Goal: Task Accomplishment & Management: Manage account settings

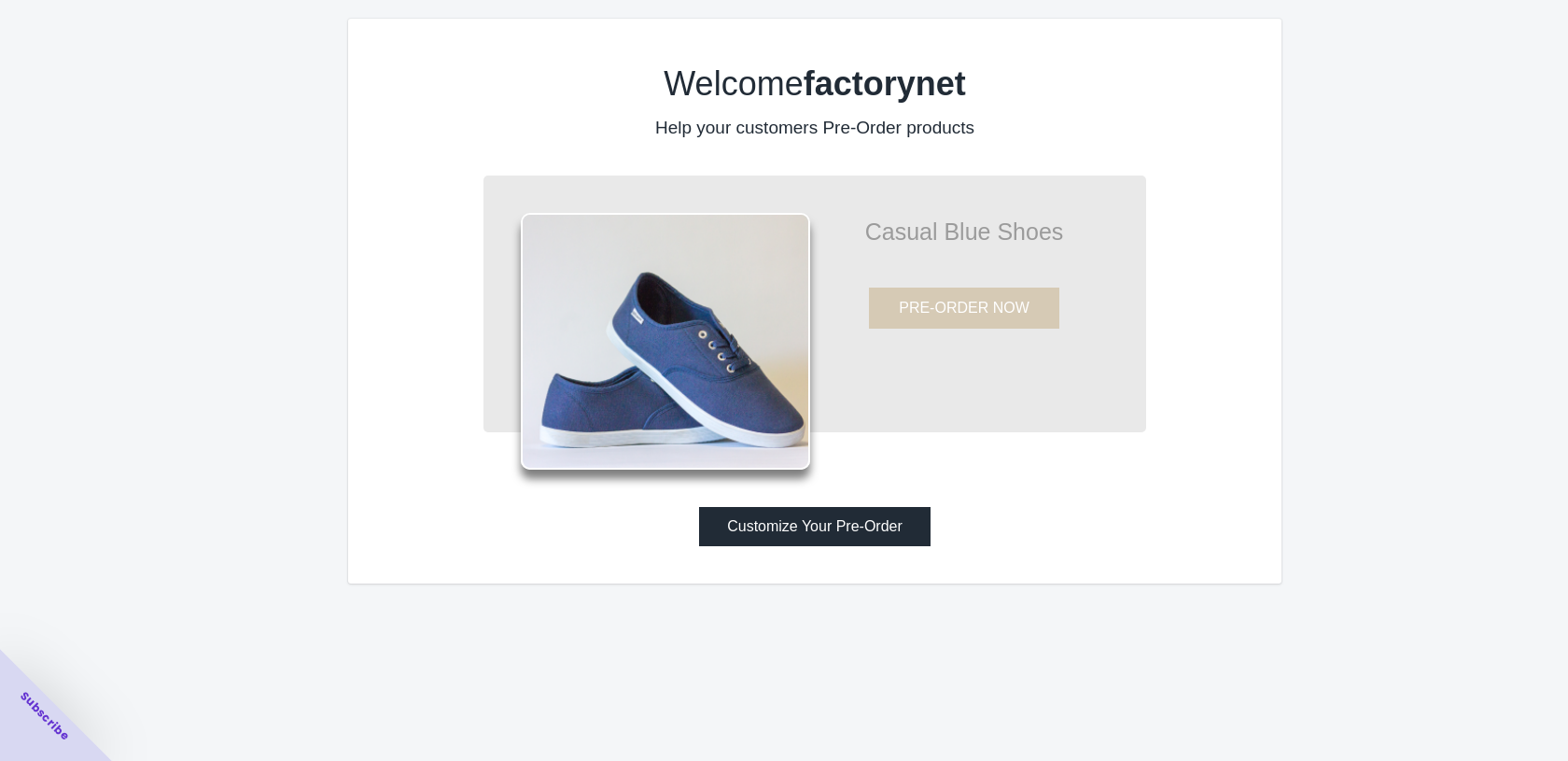
click at [832, 532] on button "Customize Your Pre-Order" at bounding box center [814, 526] width 231 height 39
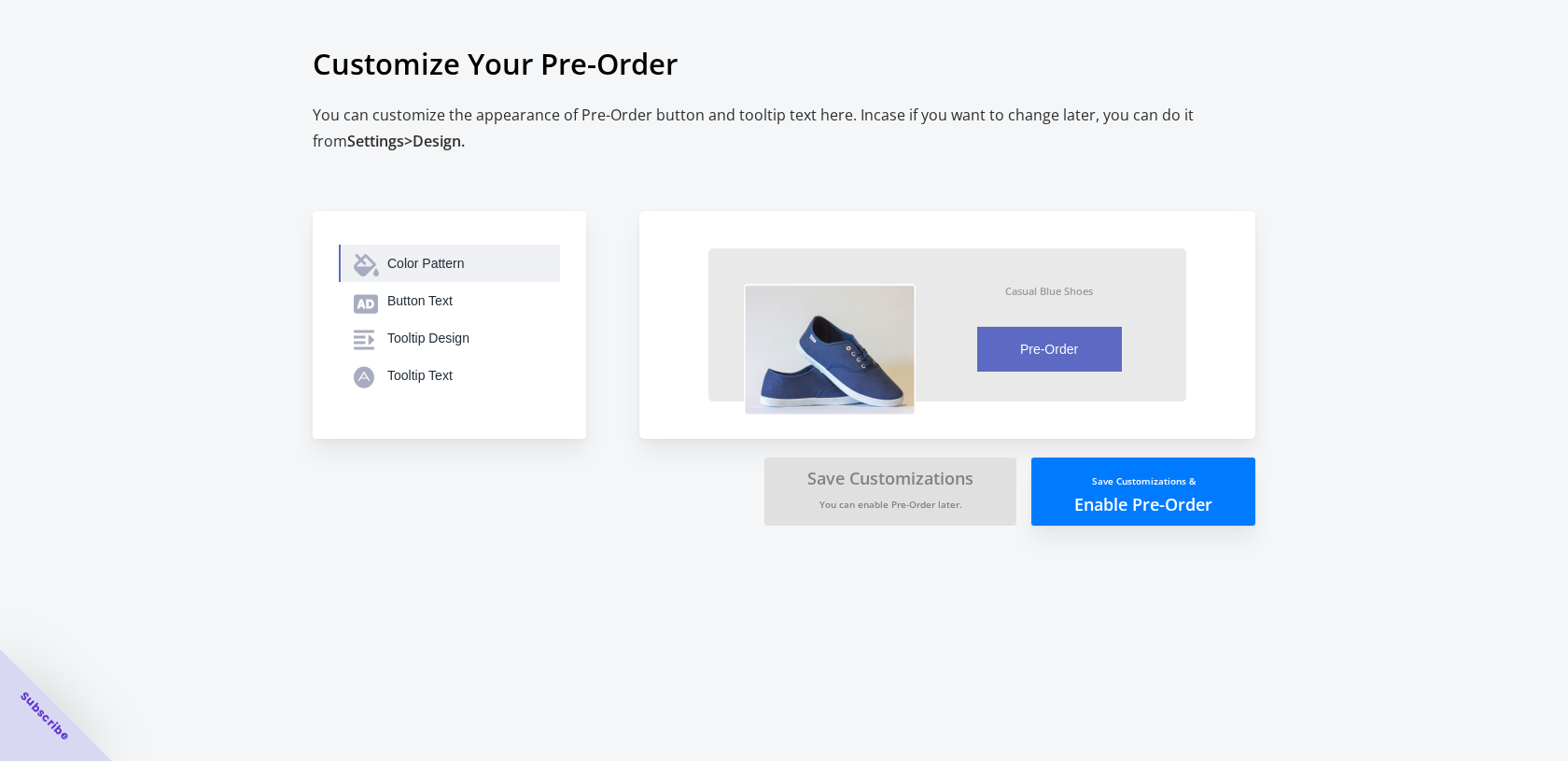
click at [449, 265] on div "Color Pattern" at bounding box center [466, 263] width 158 height 19
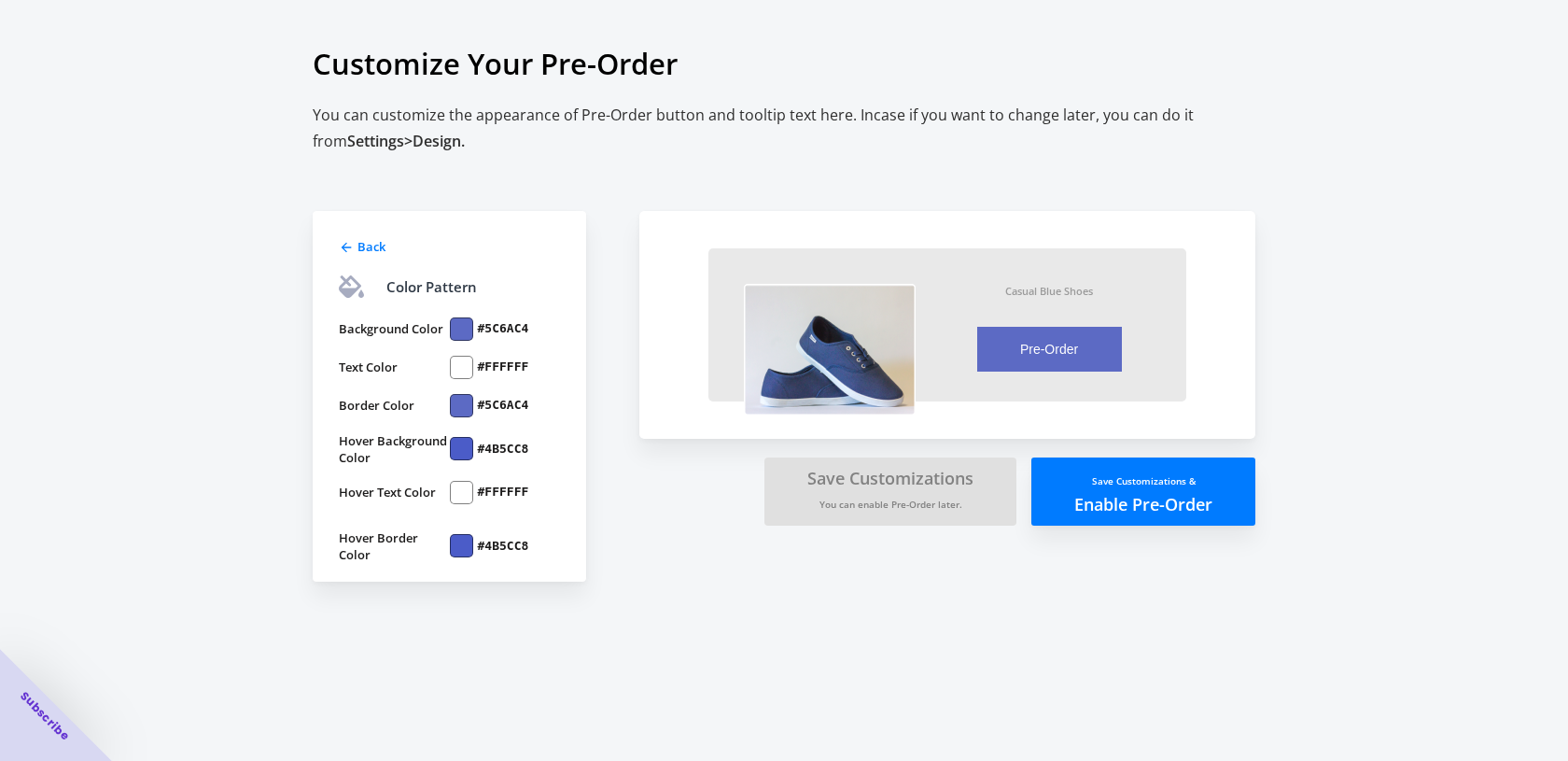
click at [376, 251] on span "Back" at bounding box center [371, 246] width 28 height 17
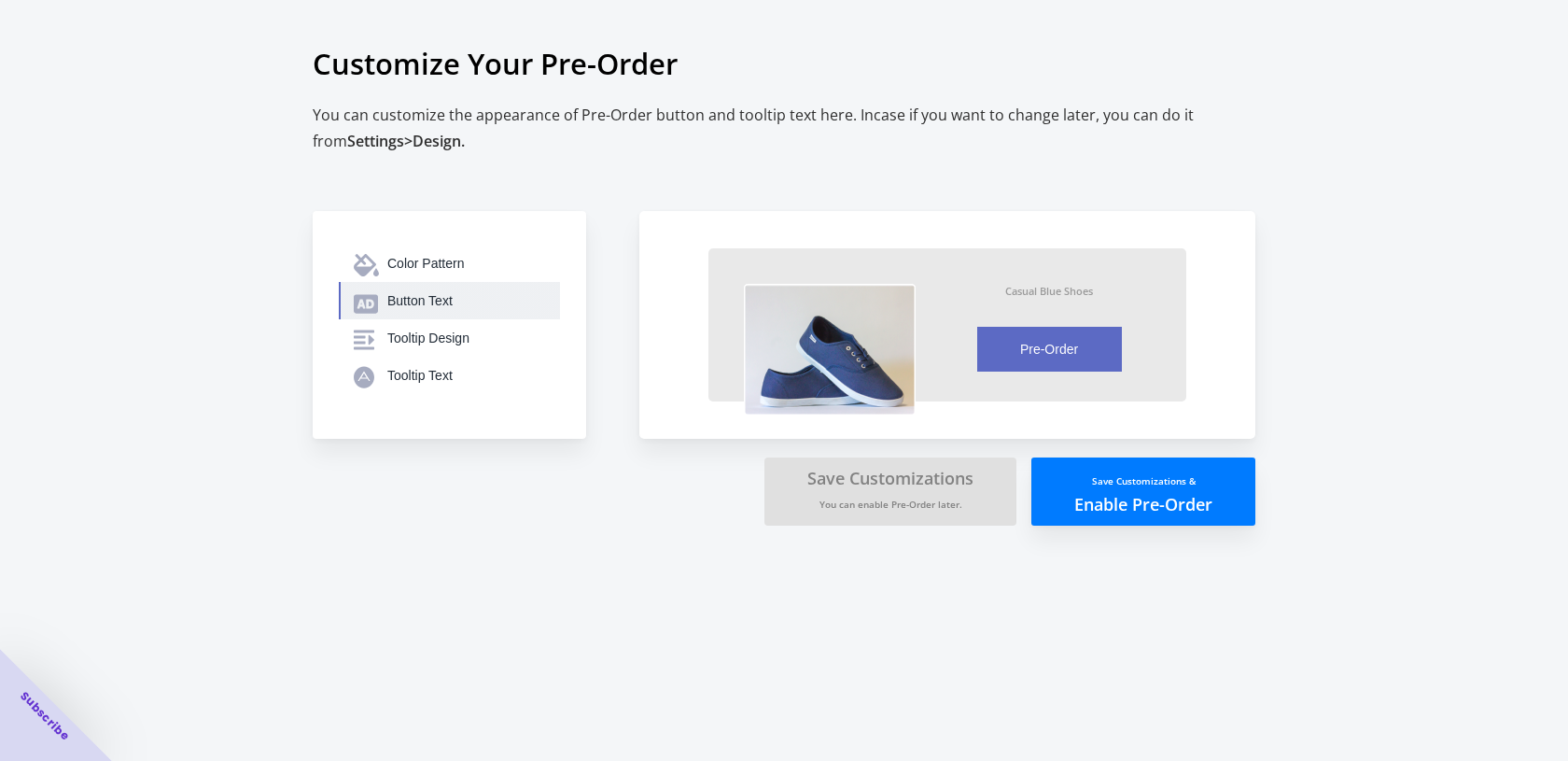
click at [420, 298] on div "Button Text" at bounding box center [466, 300] width 158 height 19
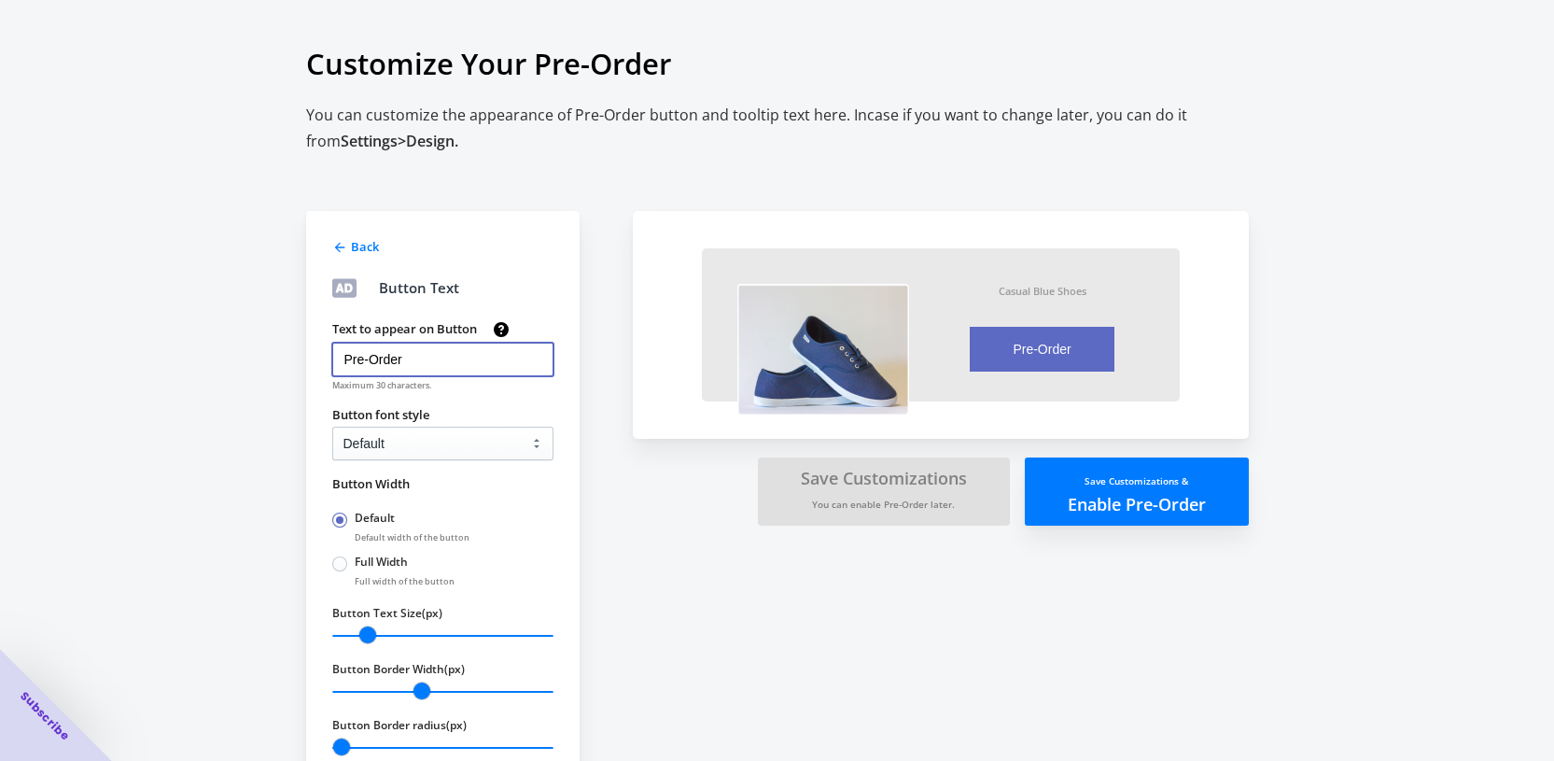
click at [355, 361] on input "Pre-Order" at bounding box center [442, 360] width 221 height 34
click at [393, 357] on input "Pre-Order" at bounding box center [442, 360] width 221 height 34
drag, startPoint x: 423, startPoint y: 365, endPoint x: 269, endPoint y: 371, distance: 154.1
click at [332, 355] on input "Pre-Order" at bounding box center [442, 360] width 221 height 34
drag, startPoint x: 268, startPoint y: 371, endPoint x: 290, endPoint y: 375, distance: 22.9
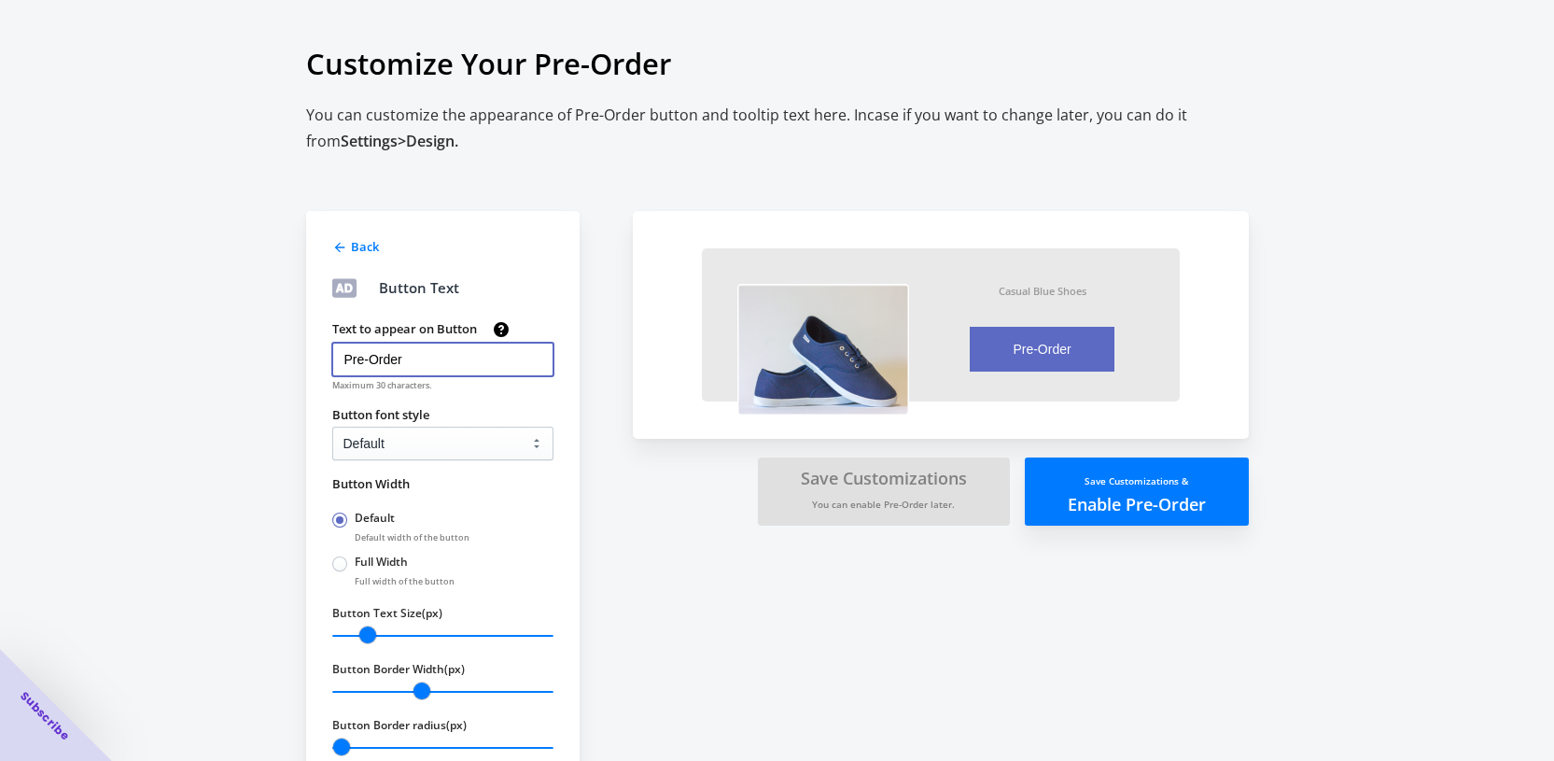
click at [269, 371] on div "Customize Your Pre-Order You can customize the appearance of Pre-Order button a…" at bounding box center [777, 410] width 1554 height 821
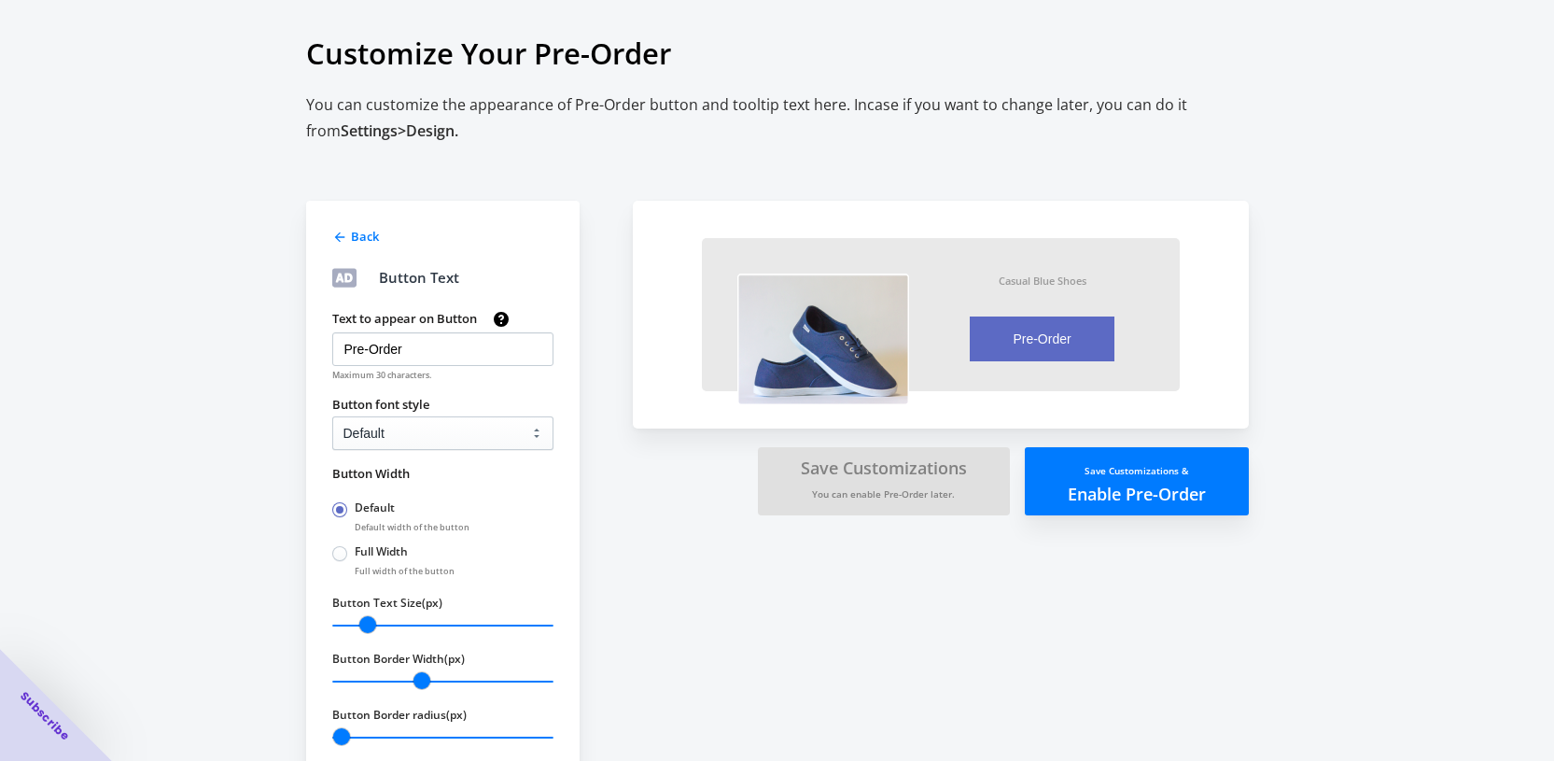
scroll to position [61, 0]
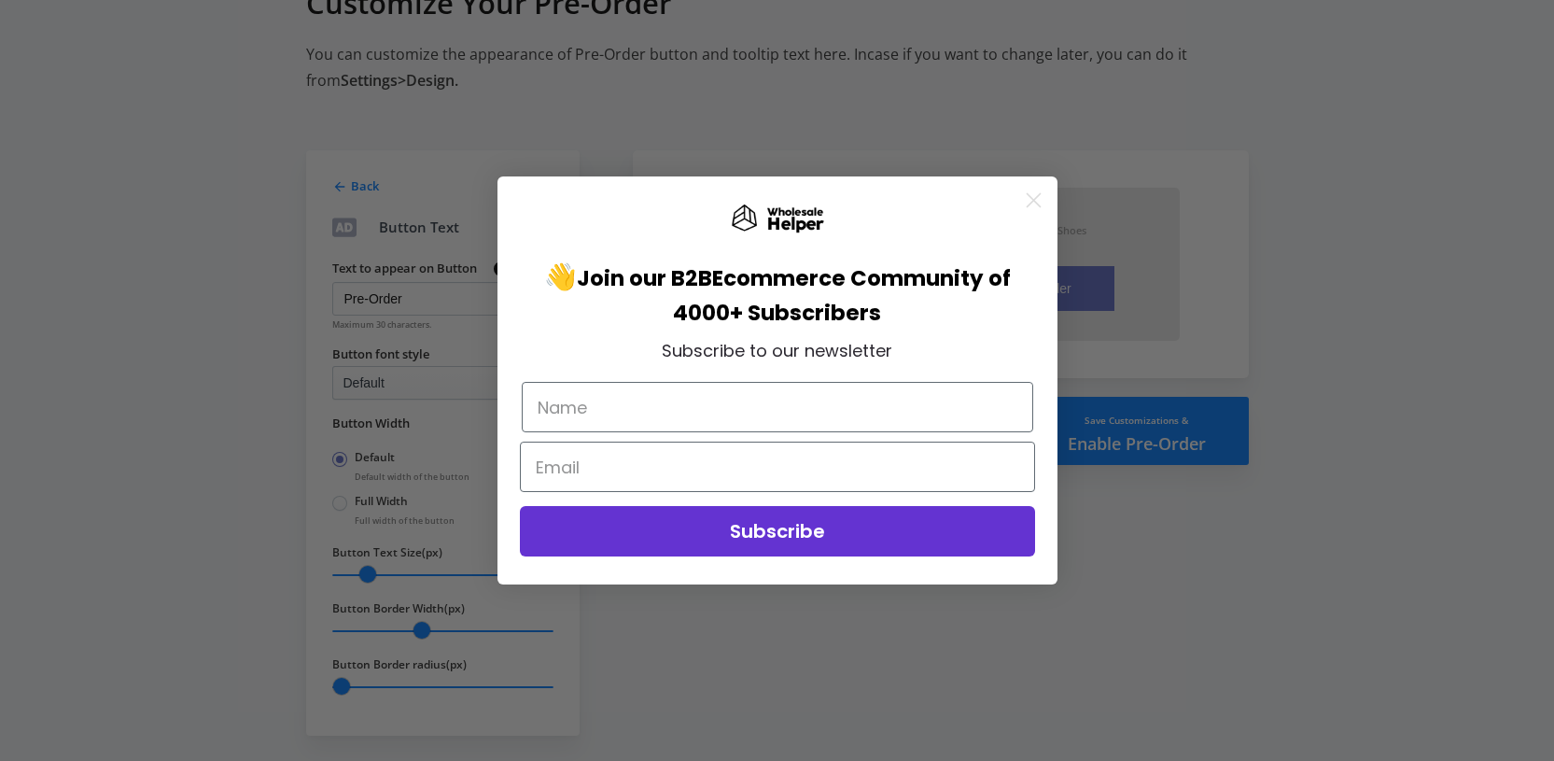
drag, startPoint x: 1019, startPoint y: 173, endPoint x: 1013, endPoint y: 161, distance: 13.8
click at [1019, 171] on div "Close dialog 👋 Join our B2B Ecommerce Community of 4000+ Subscribers Subscribe …" at bounding box center [777, 381] width 560 height 446
click at [1034, 190] on circle "Close dialog" at bounding box center [1032, 200] width 31 height 31
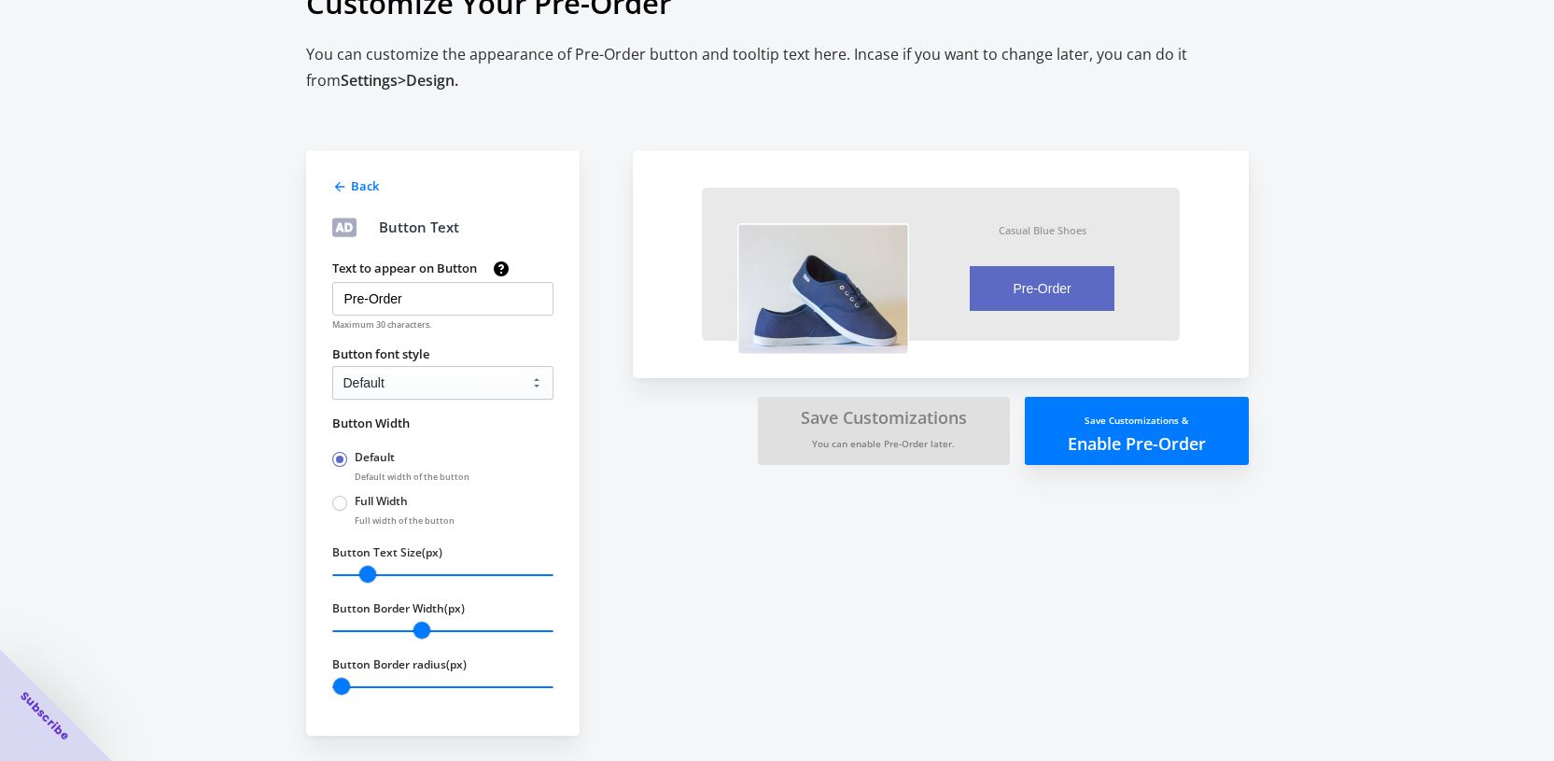
drag, startPoint x: 206, startPoint y: 423, endPoint x: 233, endPoint y: 432, distance: 28.6
click at [206, 423] on div "Customize Your Pre-Order You can customize the appearance of Pre-Order button a…" at bounding box center [777, 349] width 1554 height 821
click at [412, 296] on input "Pre-Order" at bounding box center [442, 299] width 221 height 34
drag, startPoint x: 432, startPoint y: 301, endPoint x: 359, endPoint y: 306, distance: 73.0
click at [327, 301] on div "Text to appear on Button Pre-Order Maximum 30 characters. Button font style Def…" at bounding box center [434, 472] width 240 height 454
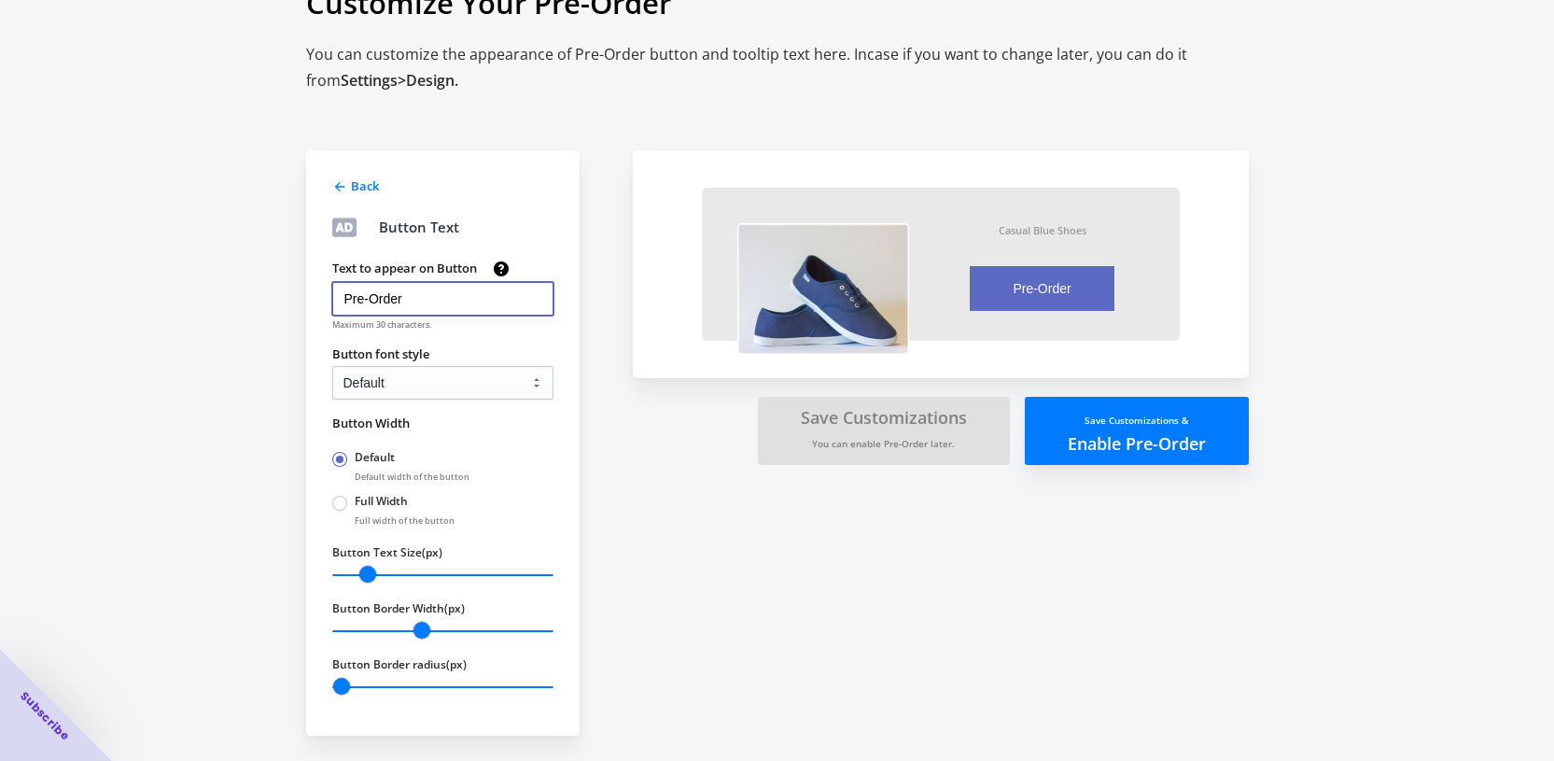
click at [373, 308] on input "Pre-Order" at bounding box center [442, 299] width 221 height 34
click at [380, 305] on input "Pre-Order" at bounding box center [442, 299] width 221 height 34
click at [379, 305] on input "Pre-Order" at bounding box center [442, 299] width 221 height 34
click at [440, 309] on input "Pre-Comprar" at bounding box center [442, 299] width 221 height 34
click at [205, 343] on div "Customize Your Pre-Order You can customize the appearance of Pre-Order button a…" at bounding box center [777, 349] width 1554 height 821
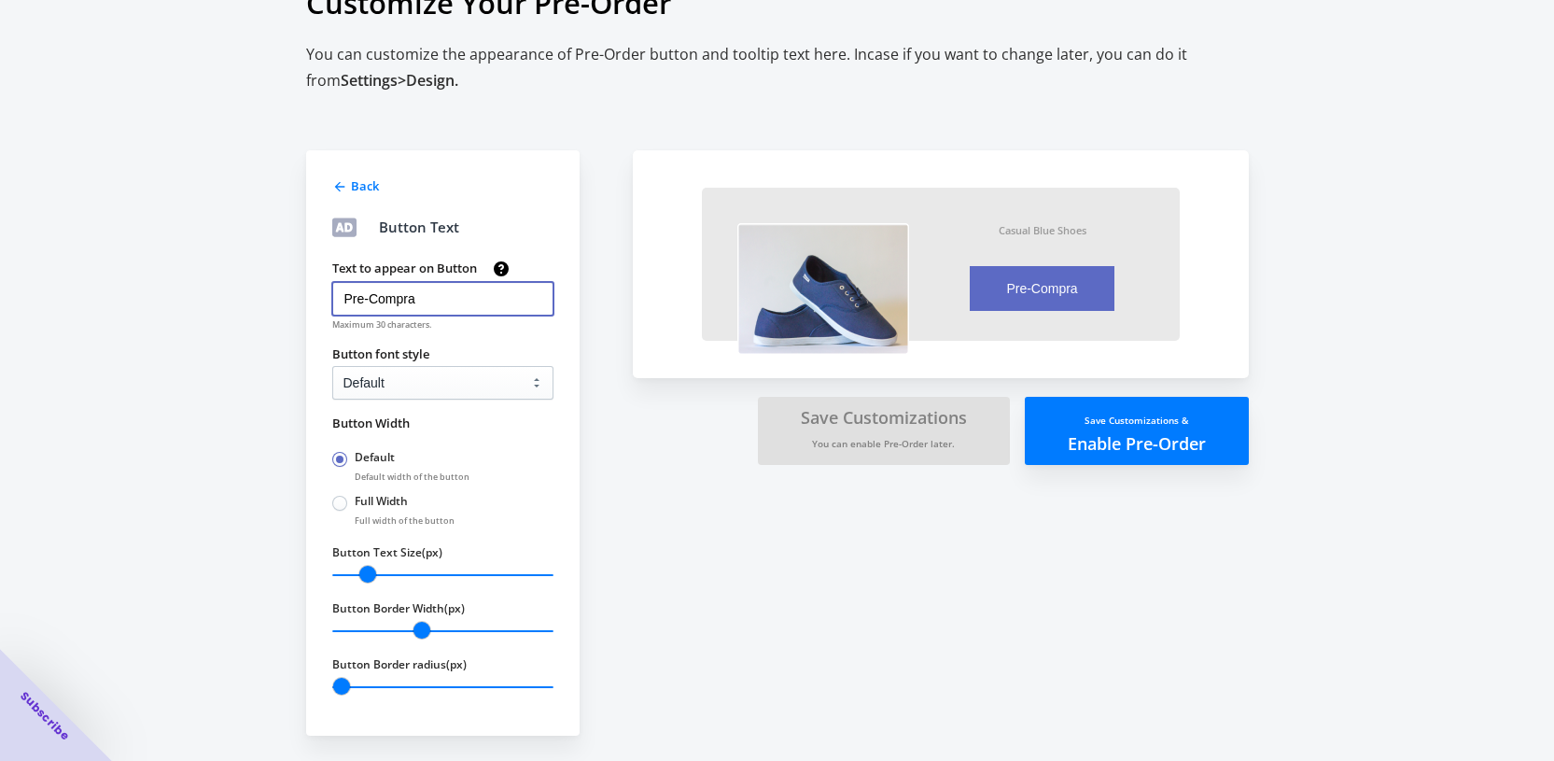
click at [410, 304] on input "Pre-Compra" at bounding box center [442, 299] width 221 height 34
click at [410, 303] on input "Pre-Compra" at bounding box center [442, 299] width 221 height 34
click at [422, 389] on select "Default Arial Times New Roman Courier Sans Serif" at bounding box center [442, 383] width 221 height 34
click at [447, 303] on input "Reserva" at bounding box center [442, 299] width 221 height 34
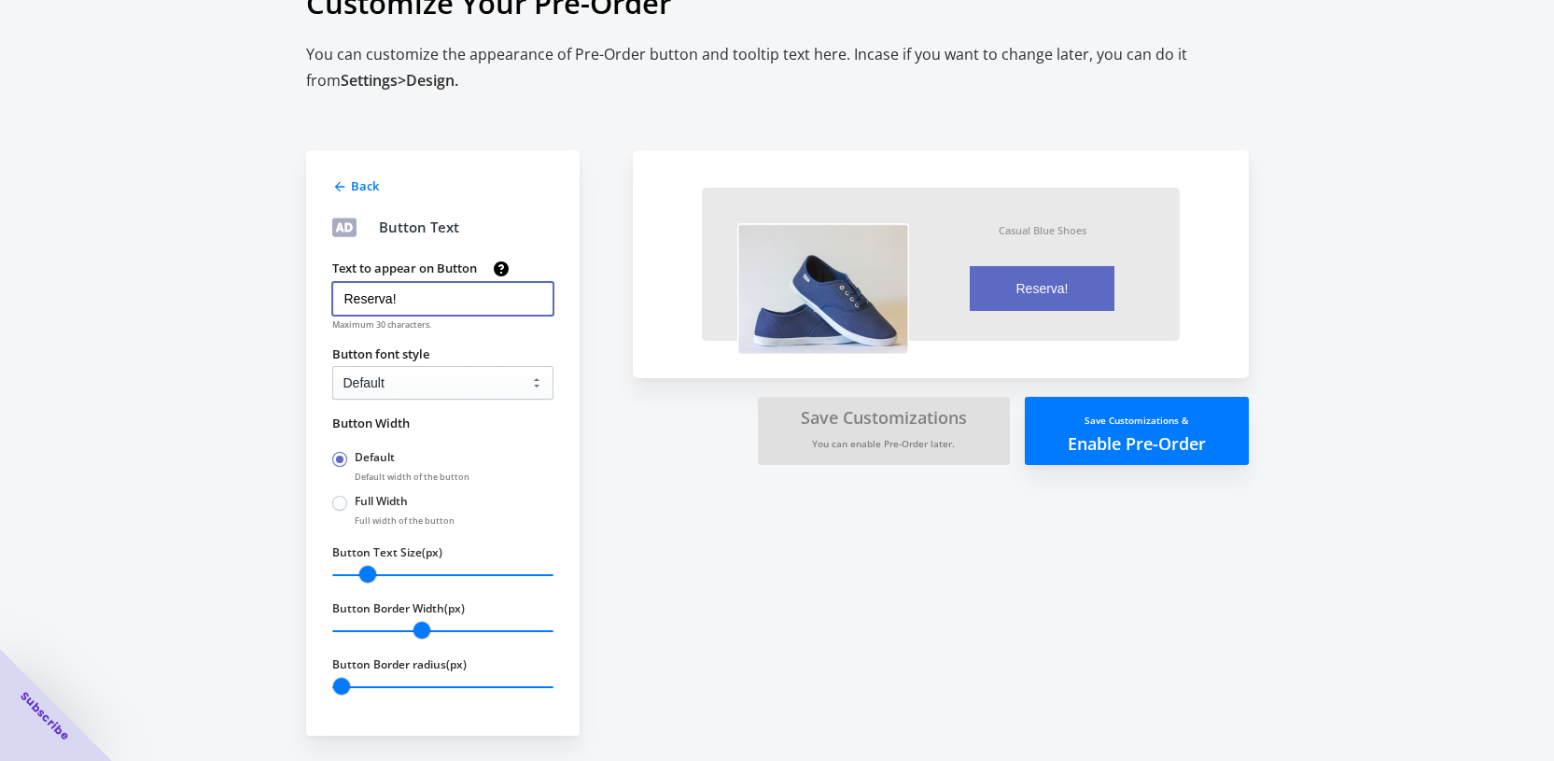
type input "Reserva!"
drag, startPoint x: 164, startPoint y: 406, endPoint x: 207, endPoint y: 446, distance: 58.8
click at [164, 406] on div "Customize Your Pre-Order You can customize the appearance of Pre-Order button a…" at bounding box center [777, 349] width 1554 height 821
click at [374, 192] on span "Back" at bounding box center [365, 185] width 28 height 17
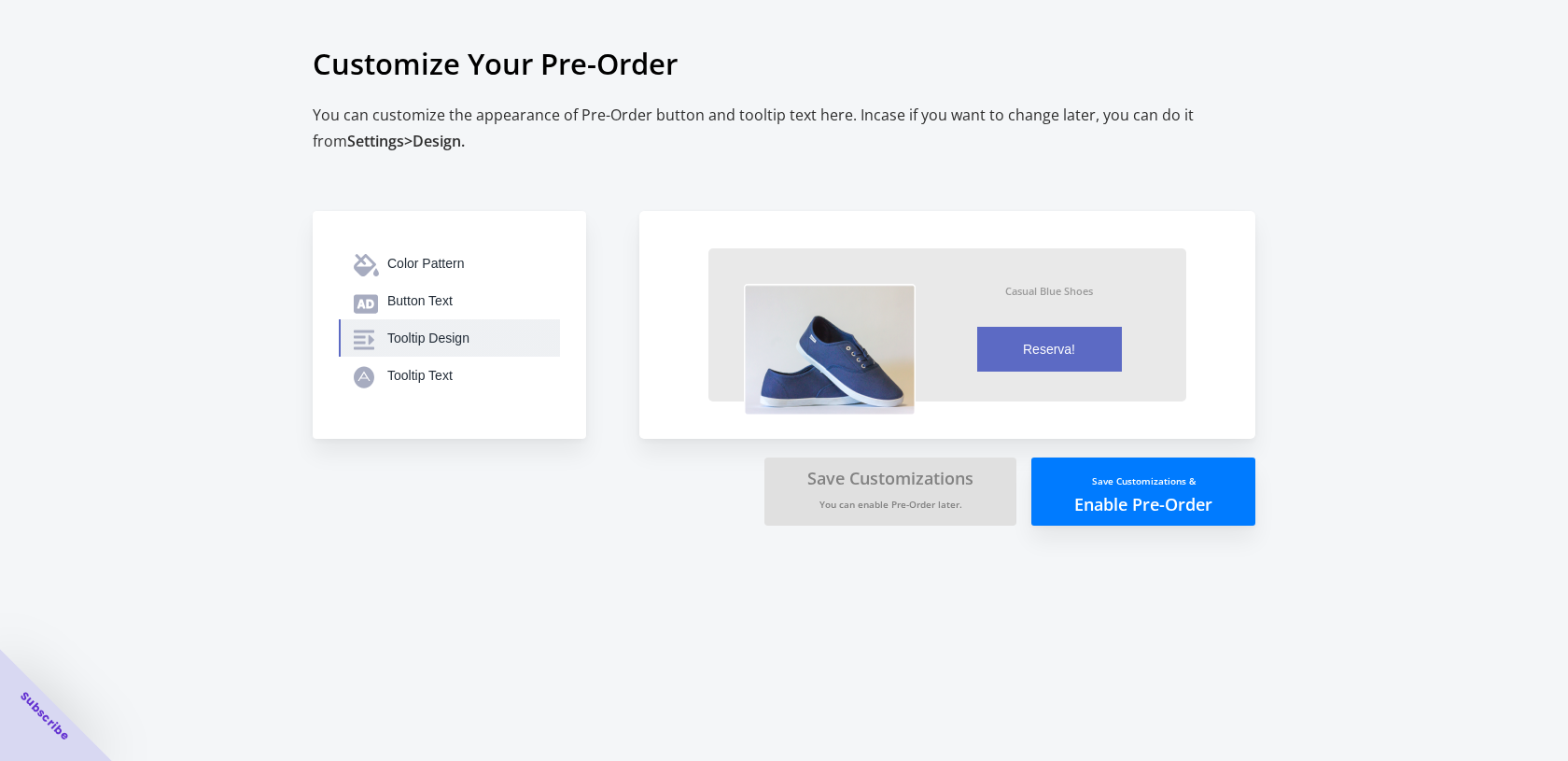
click at [413, 346] on div "Tooltip Design" at bounding box center [466, 338] width 158 height 19
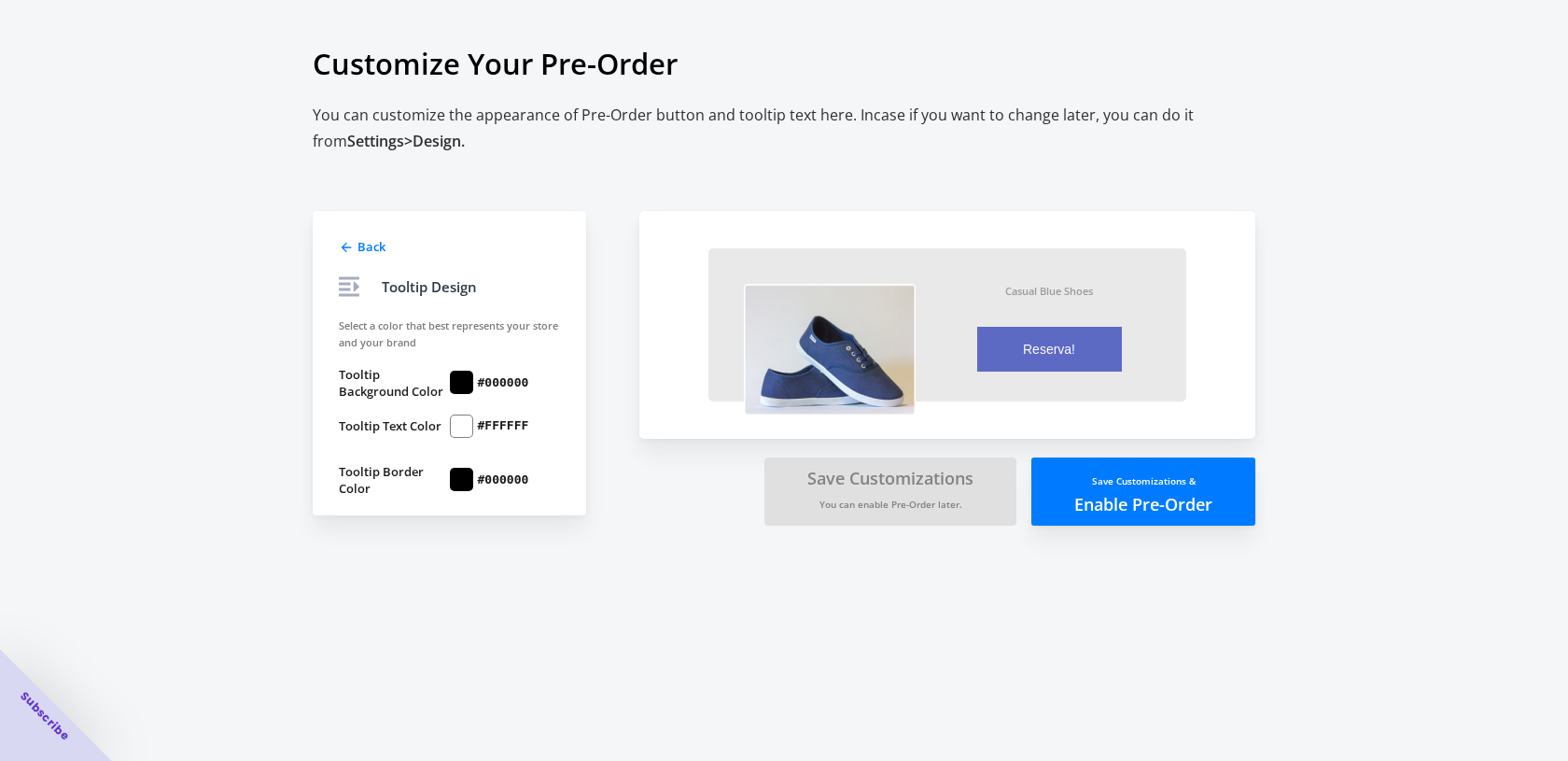
click at [360, 245] on span "Back" at bounding box center [371, 246] width 28 height 17
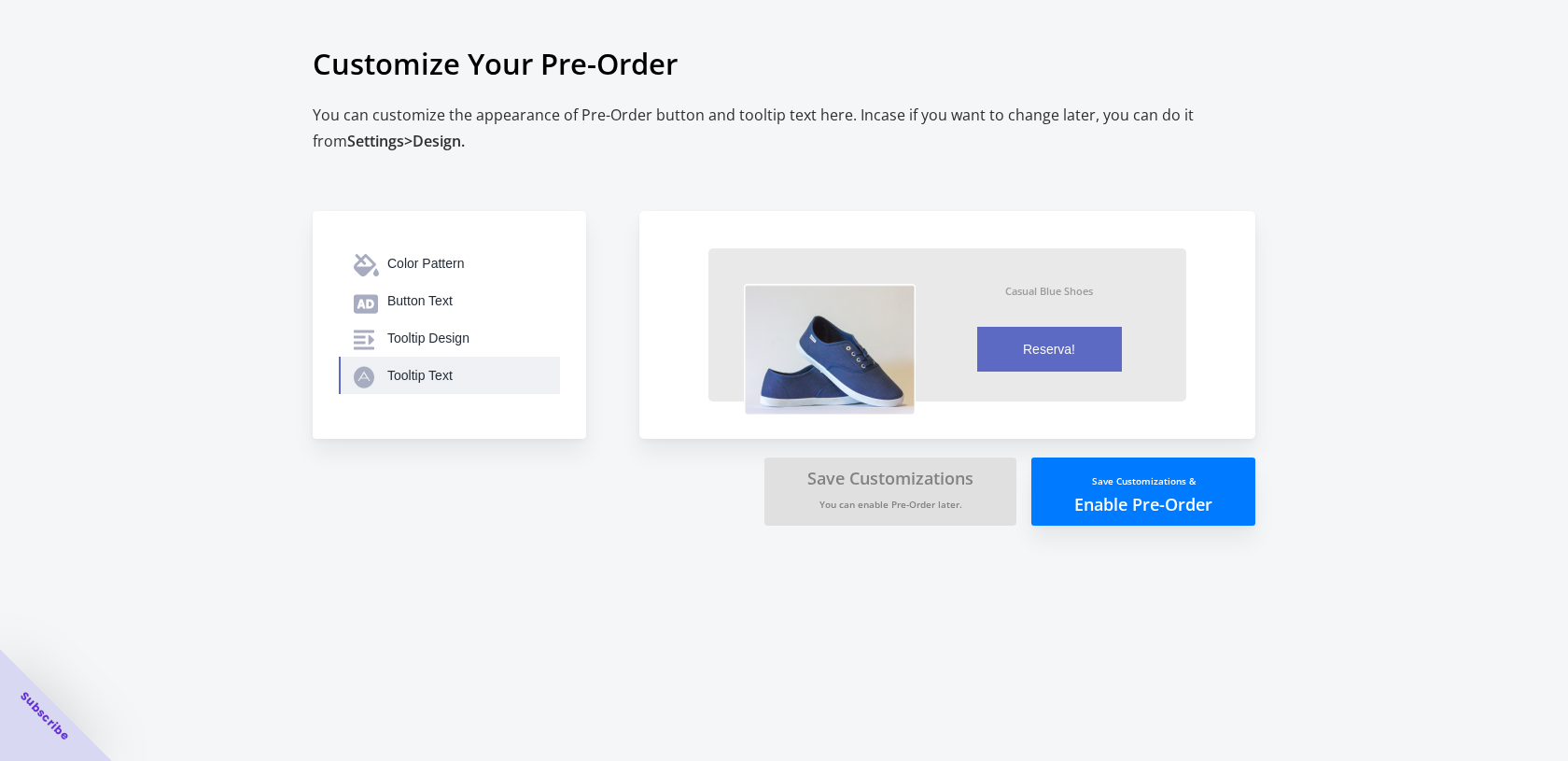
click at [405, 369] on div "Tooltip Text" at bounding box center [466, 375] width 158 height 19
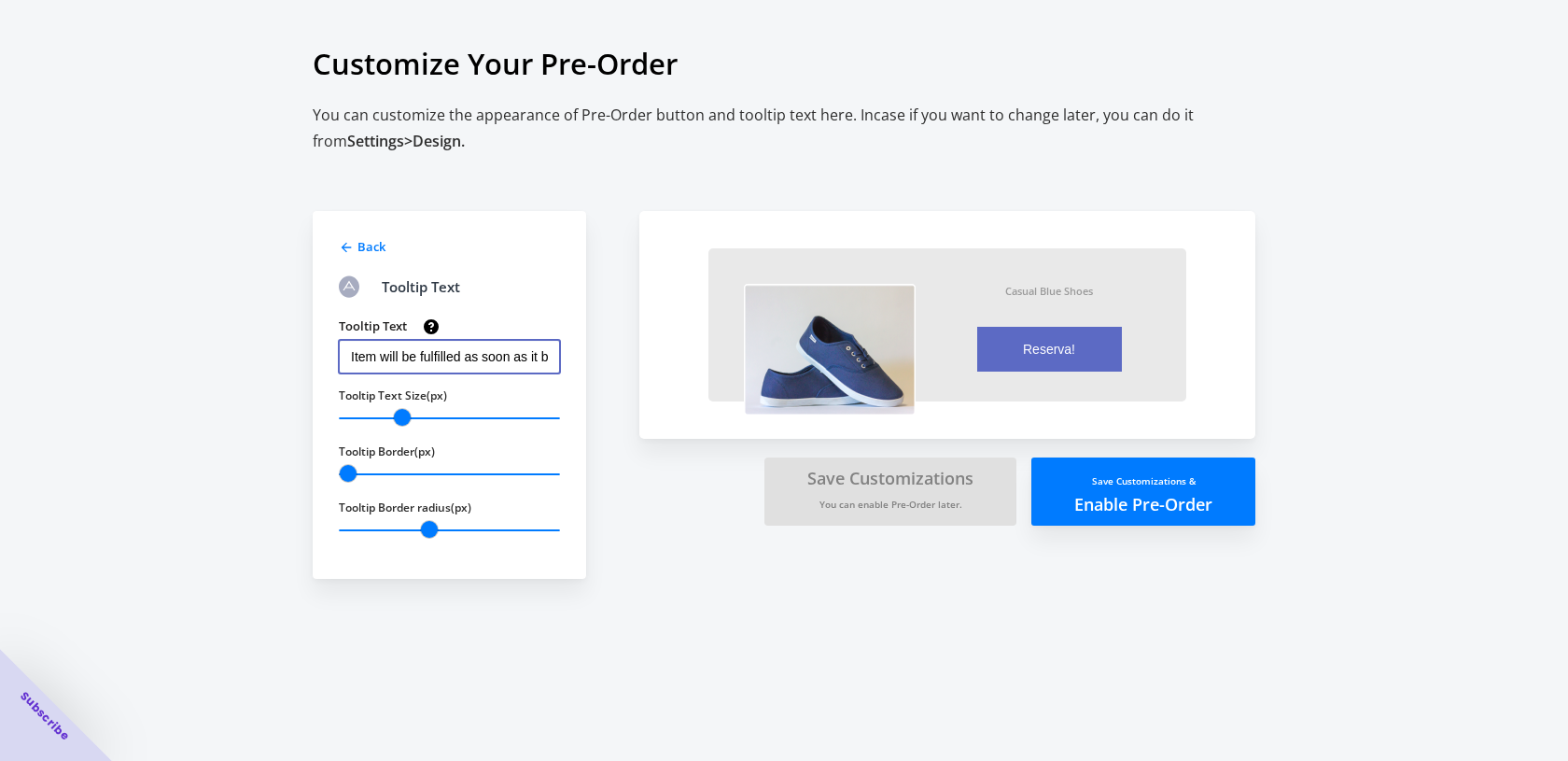
click at [475, 361] on input "Item will be fulfilled as soon as it becomes available" at bounding box center [449, 357] width 221 height 34
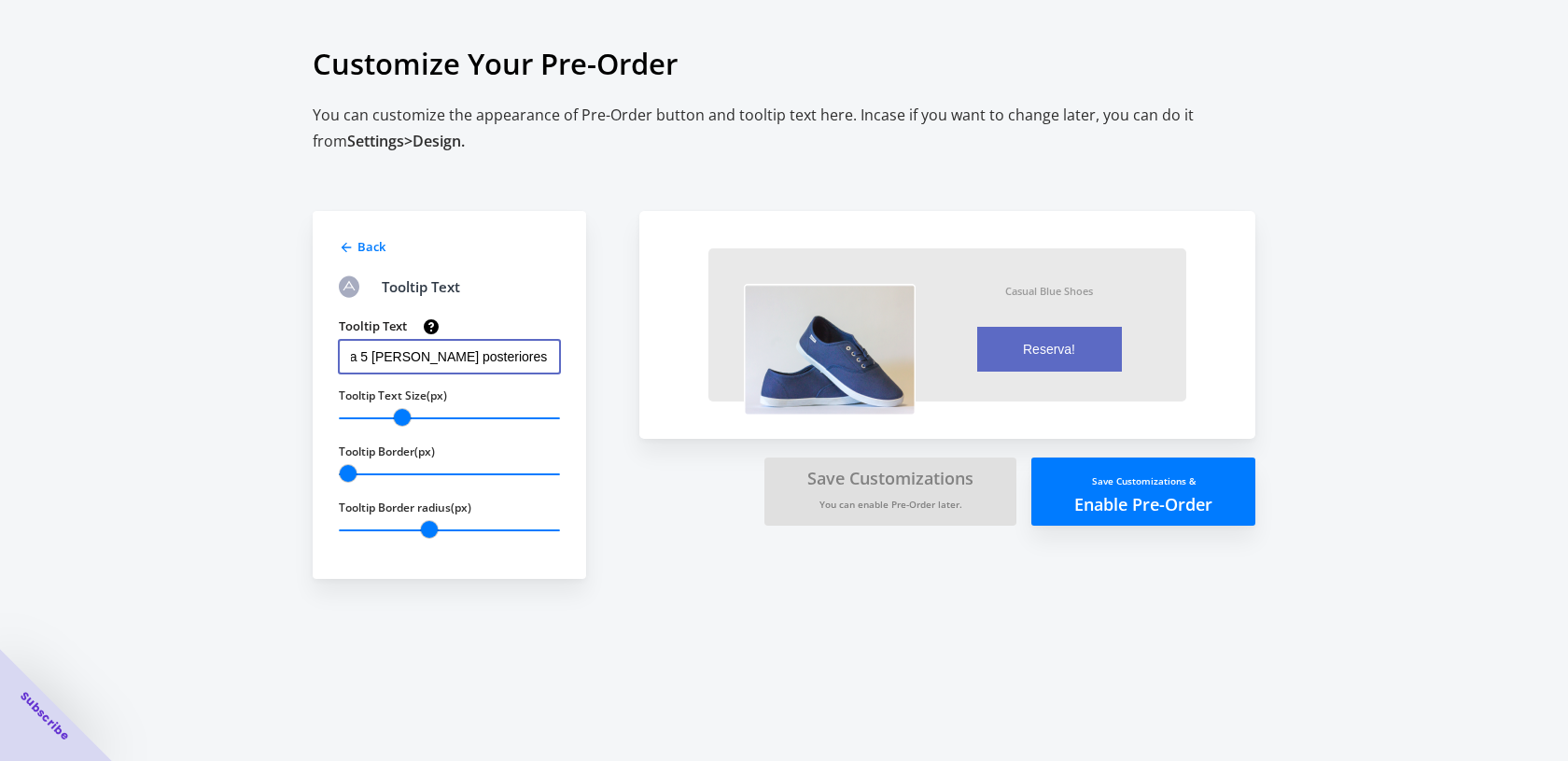
type input "Producto Disponible hasta 5 días posteriores a la compra"
click at [371, 252] on span "Back" at bounding box center [371, 246] width 28 height 17
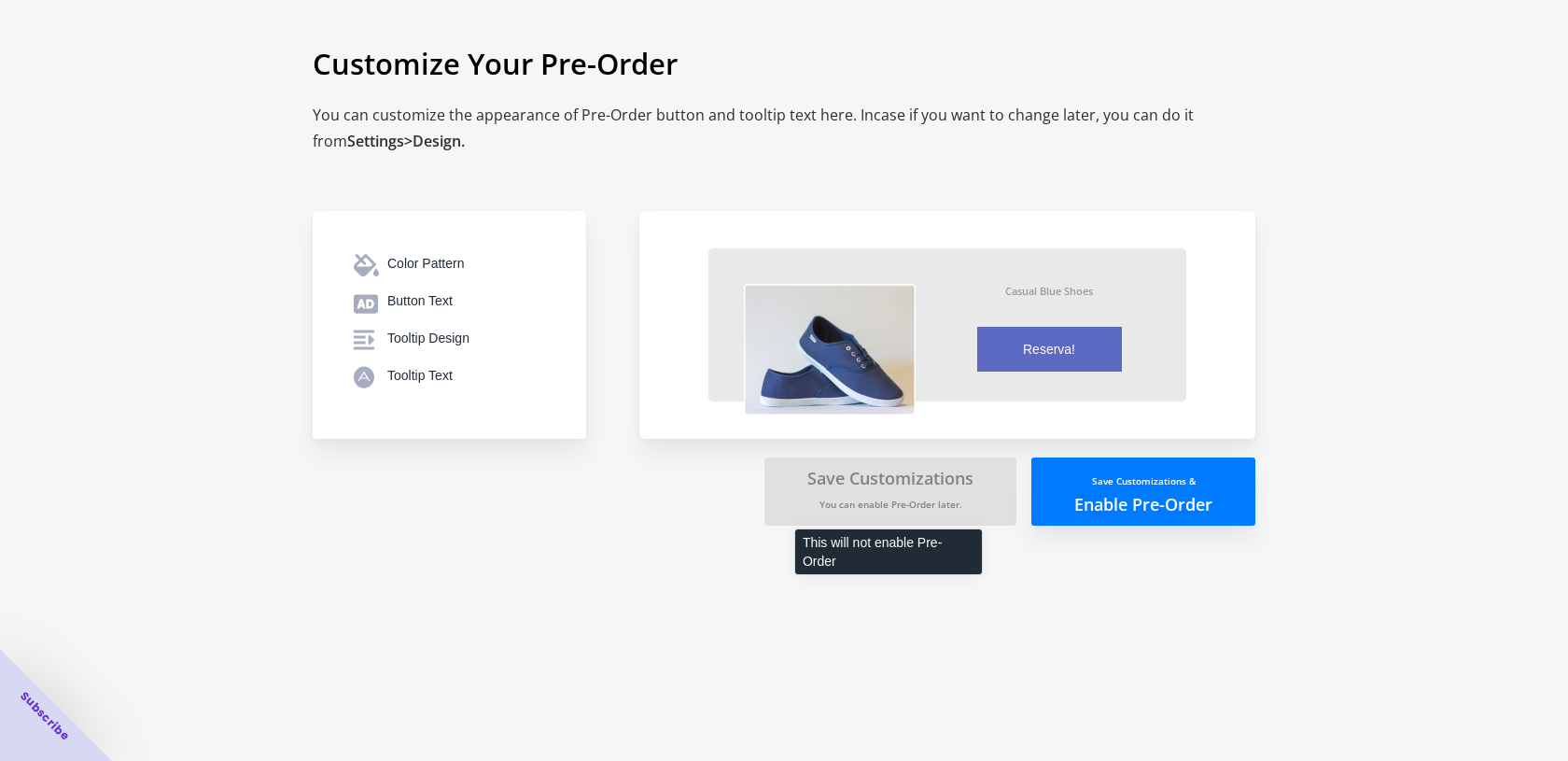
drag, startPoint x: 929, startPoint y: 568, endPoint x: 926, endPoint y: 579, distance: 10.6
click at [933, 570] on div "This will not enable Pre-Order" at bounding box center [888, 556] width 217 height 63
click at [1156, 503] on button "Save Customizations & Enable Pre-Order" at bounding box center [1143, 491] width 224 height 68
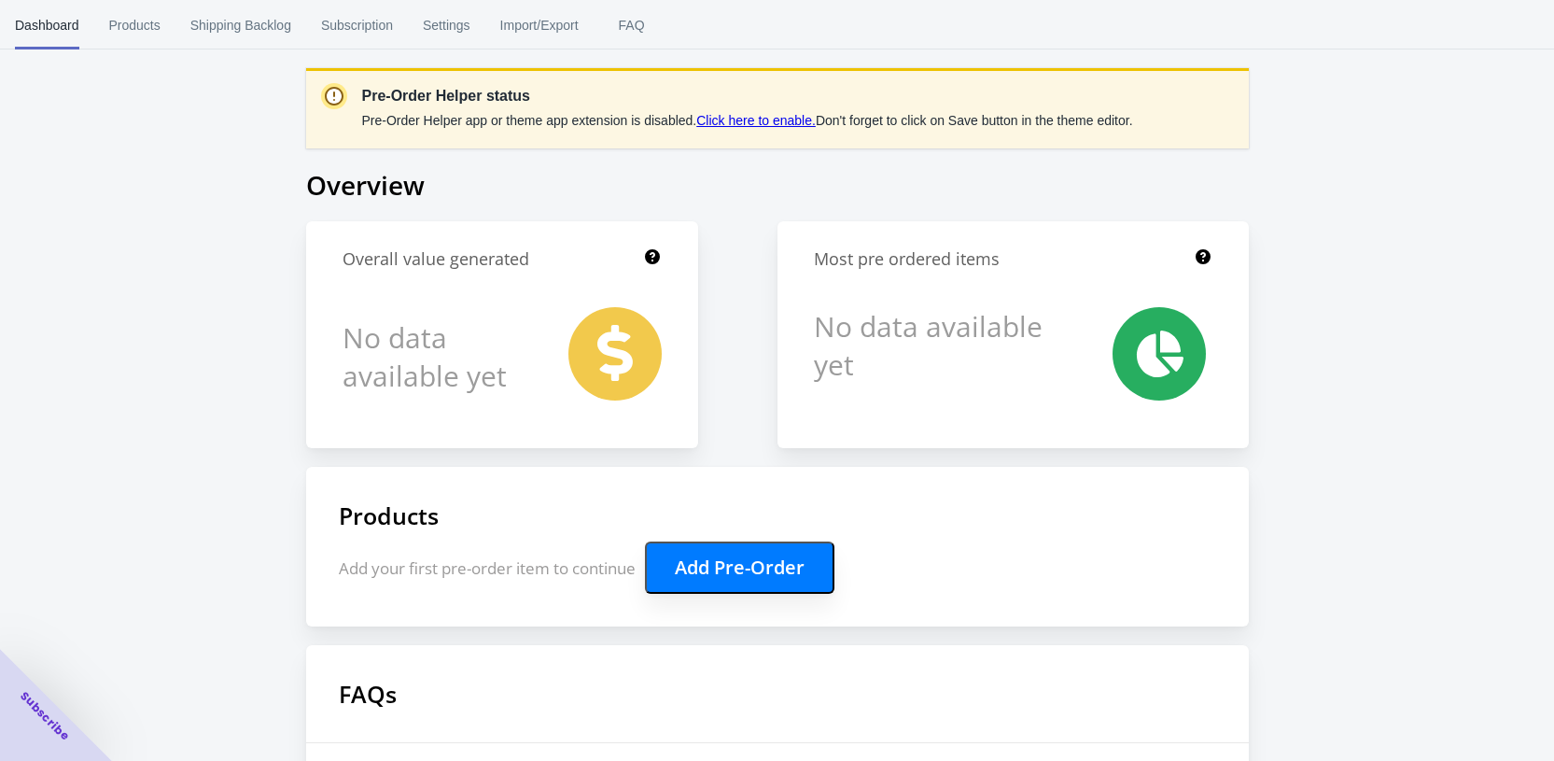
click at [91, 276] on div "Pre-Order Helper status Pre-Order Helper app or theme app extension is disabled…" at bounding box center [777, 518] width 1554 height 1036
click at [192, 159] on div "Pre-Order Helper status Pre-Order Helper app or theme app extension is disabled…" at bounding box center [777, 518] width 1554 height 1036
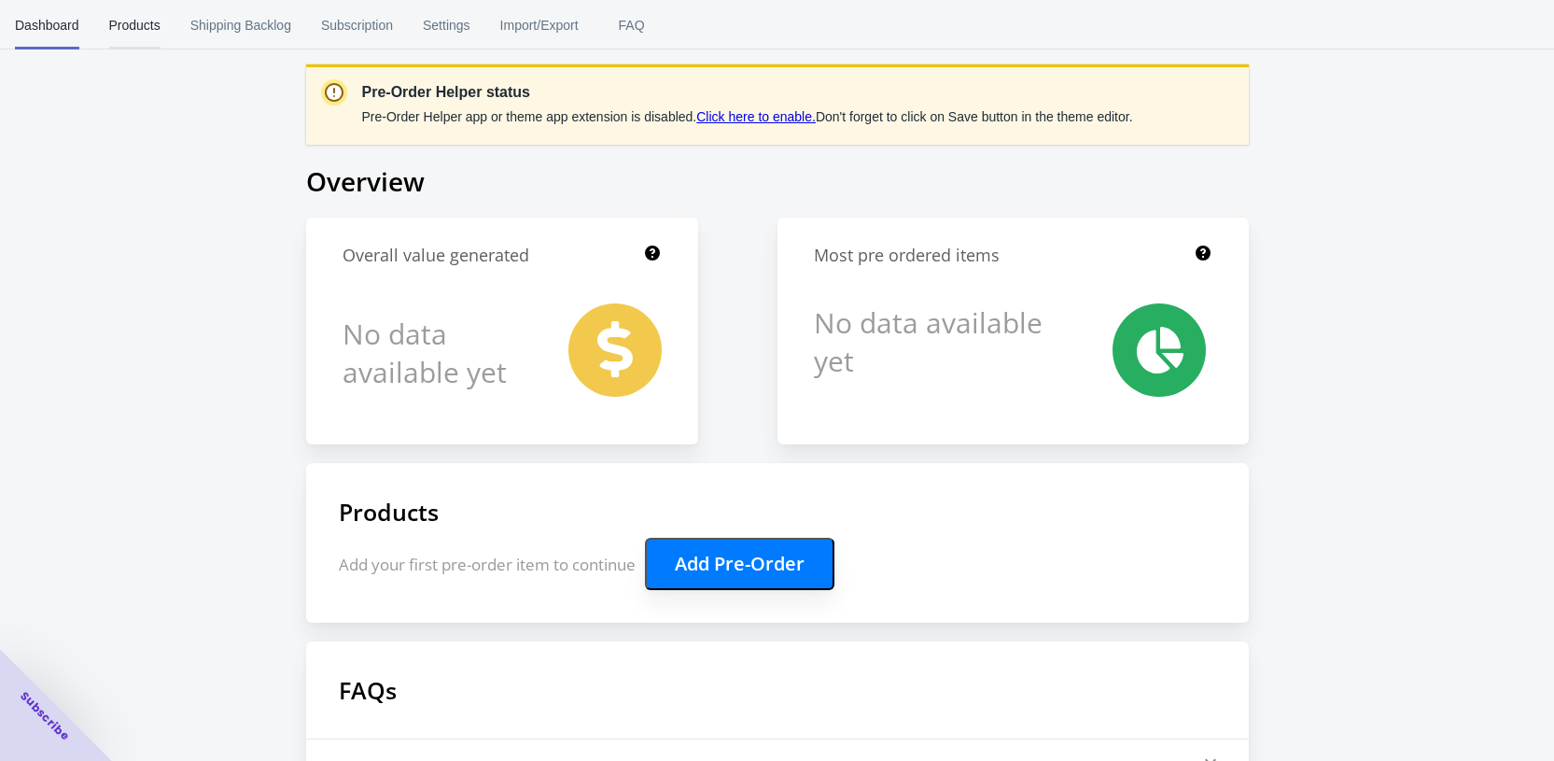
click at [143, 27] on span "Products" at bounding box center [134, 25] width 51 height 49
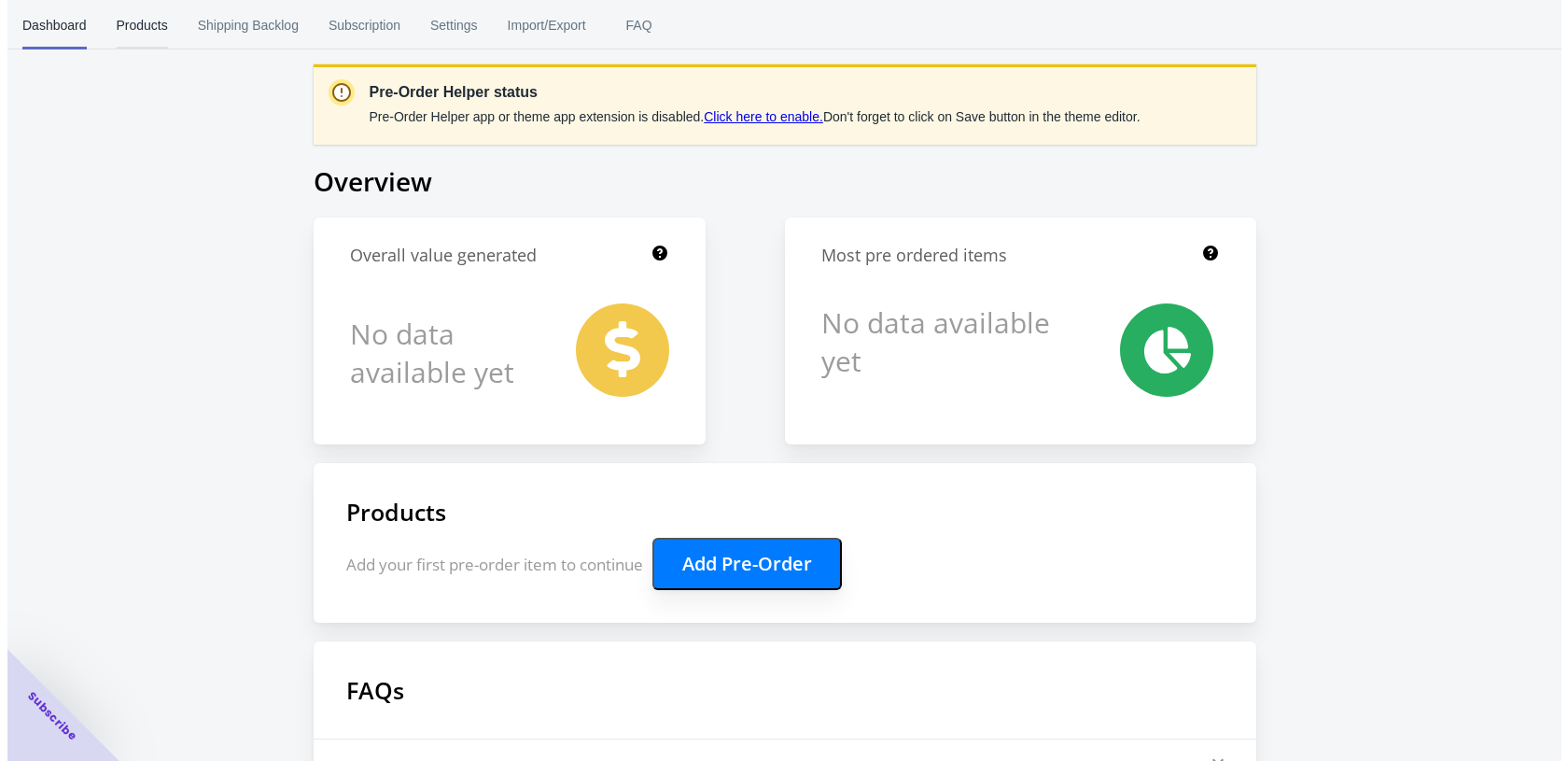
scroll to position [0, 0]
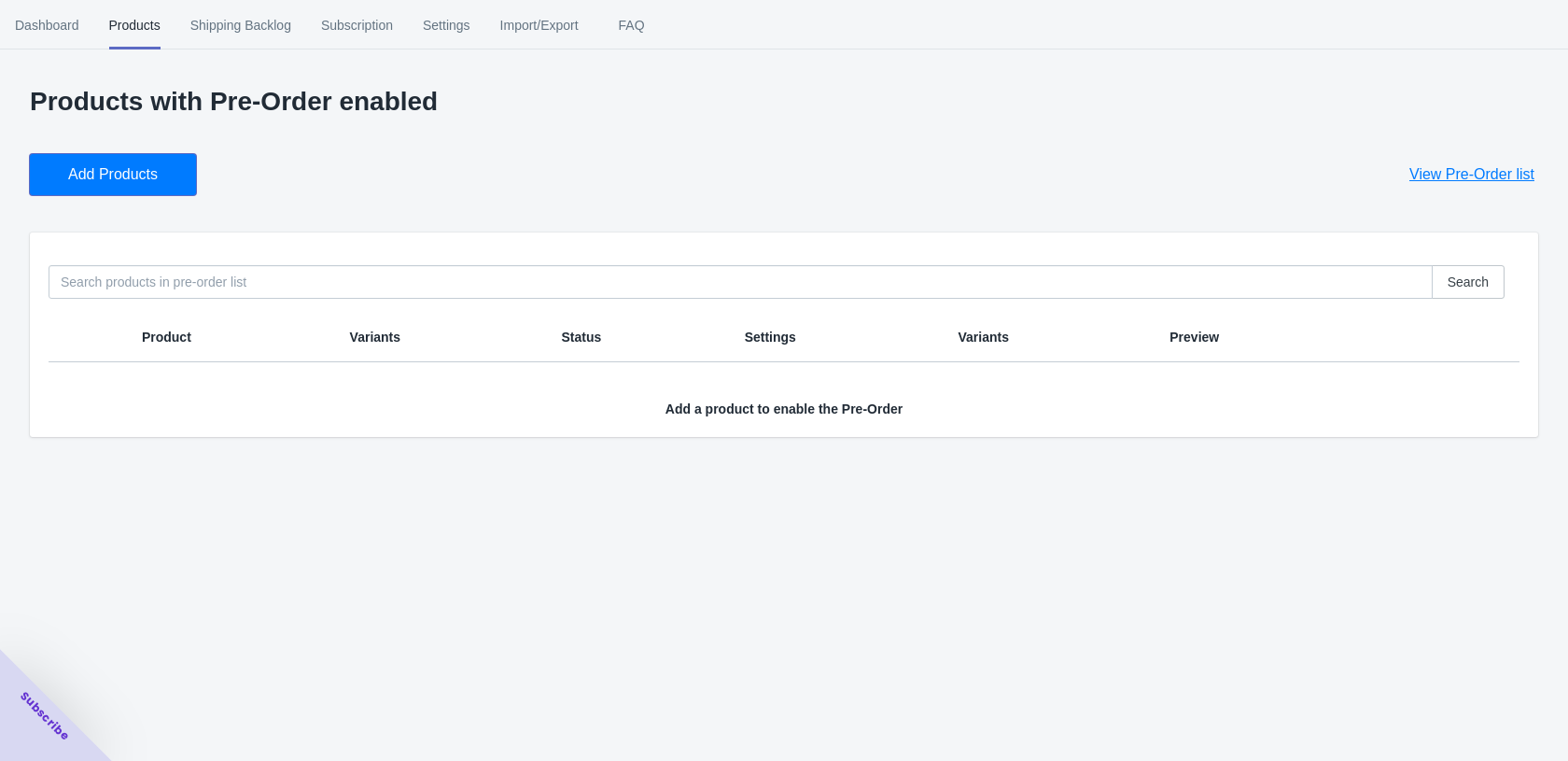
click at [106, 169] on span "Add Products" at bounding box center [113, 174] width 90 height 19
click at [90, 189] on button "Add Products" at bounding box center [113, 174] width 166 height 41
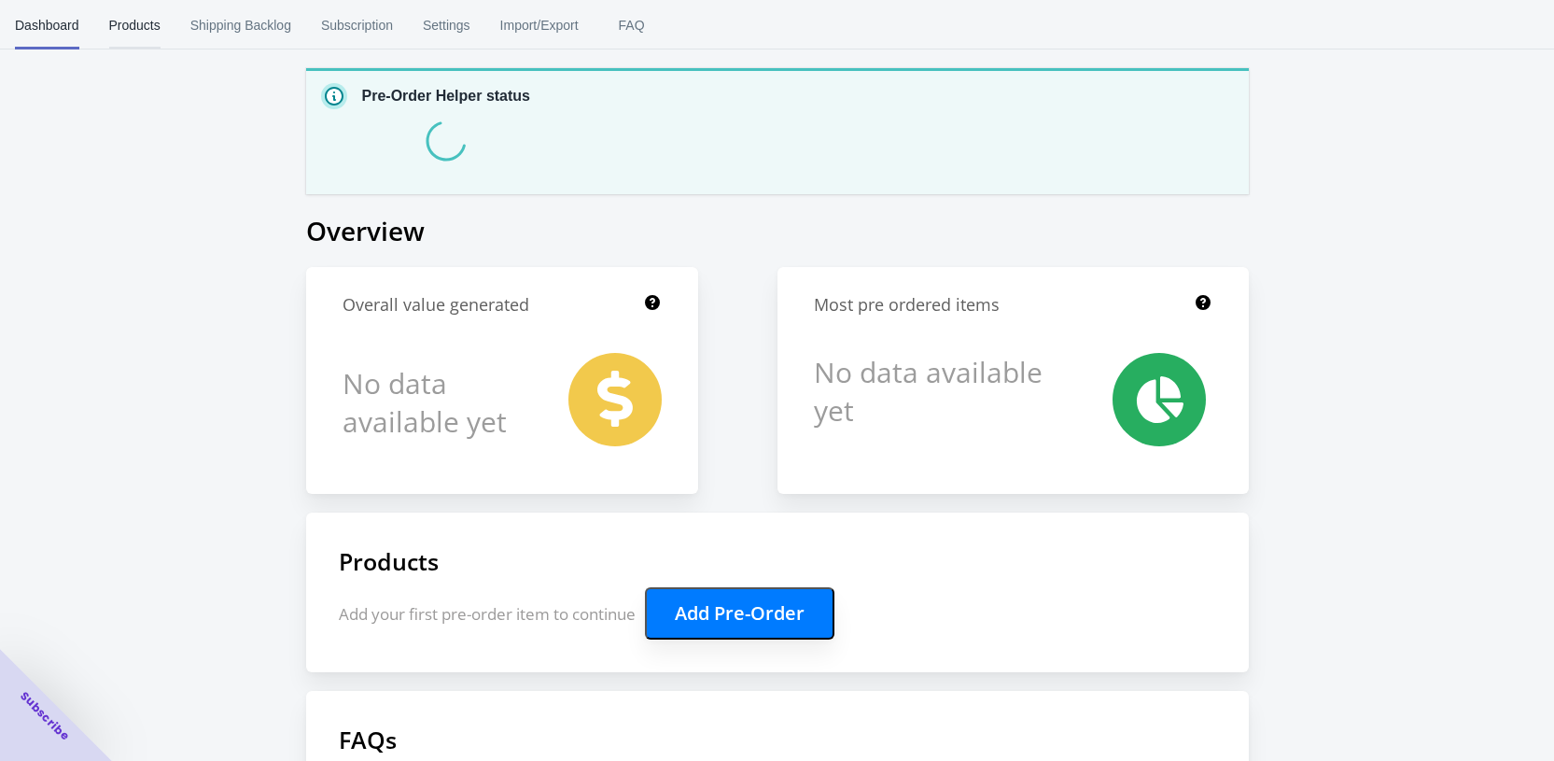
click at [135, 20] on span "Products" at bounding box center [134, 25] width 51 height 49
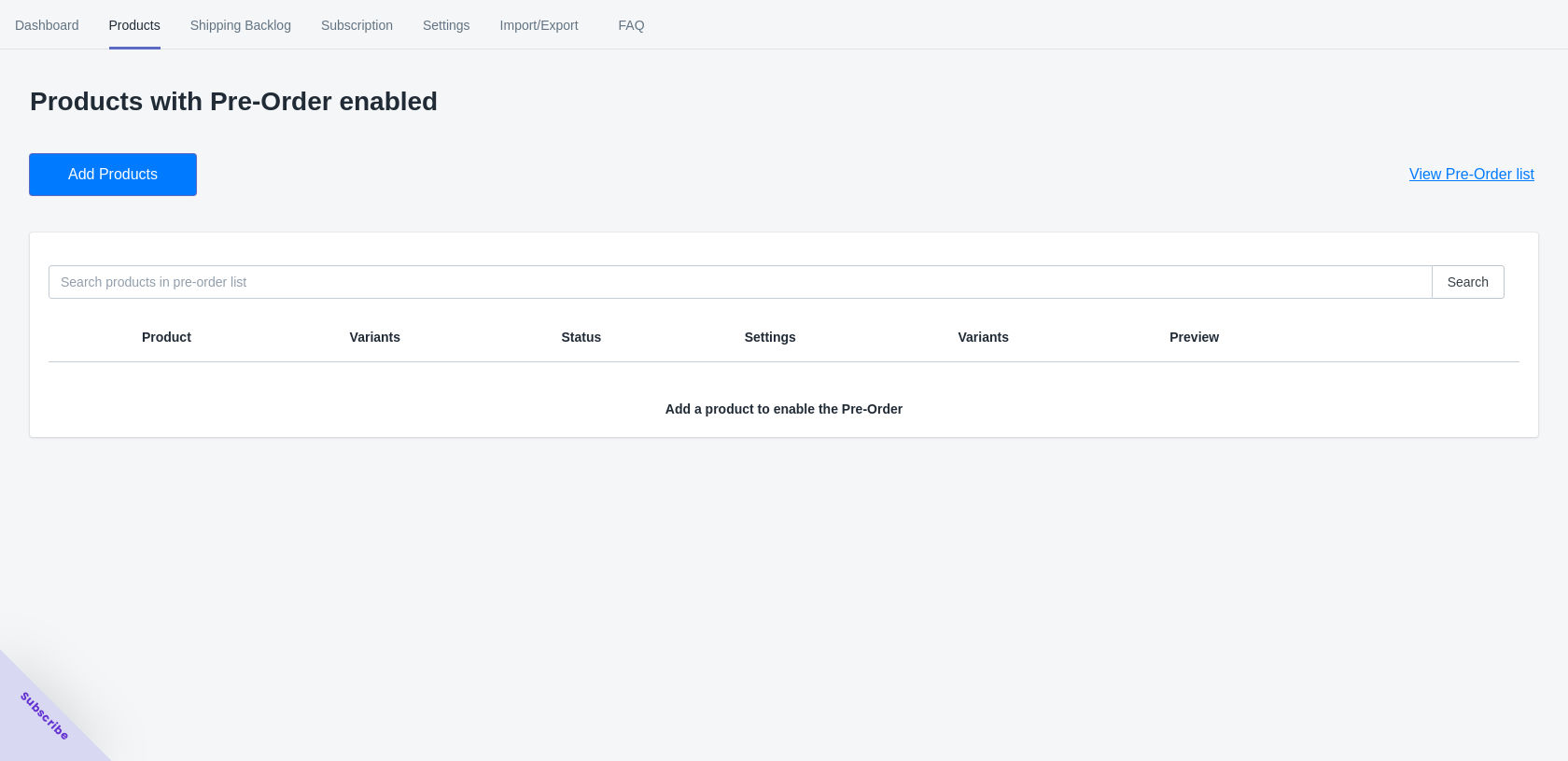
click at [141, 172] on span "Add Products" at bounding box center [113, 174] width 90 height 19
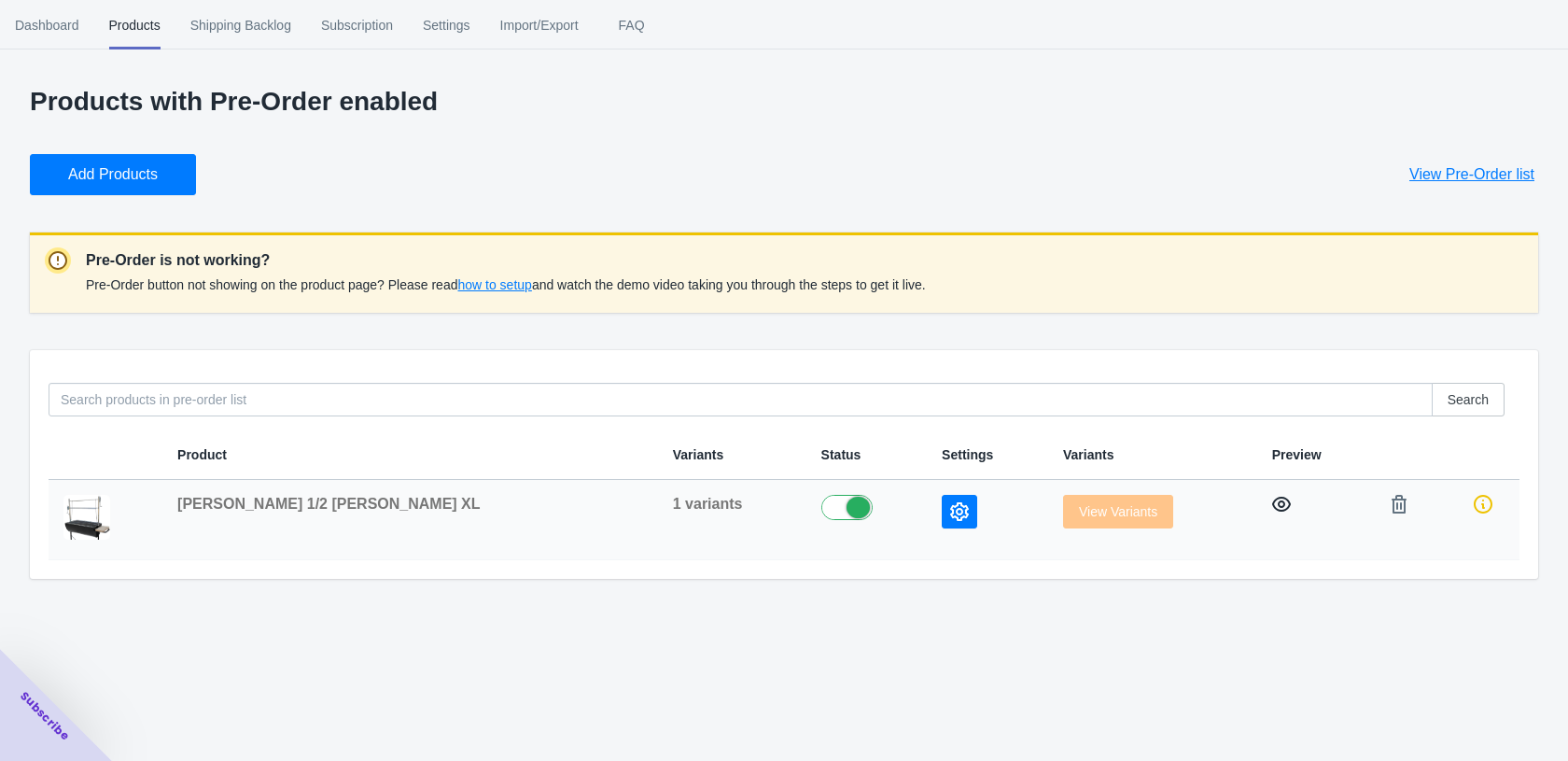
click at [1272, 504] on icon "button" at bounding box center [1281, 504] width 19 height 19
drag, startPoint x: 1197, startPoint y: 607, endPoint x: 1253, endPoint y: 589, distance: 59.6
click at [1197, 607] on div "Dashboard Products Shipping Backlog Subscription Settings Import/Export FAQ Das…" at bounding box center [784, 380] width 1568 height 761
click at [566, 162] on div "Add Products View Pre-Order list" at bounding box center [776, 167] width 1523 height 56
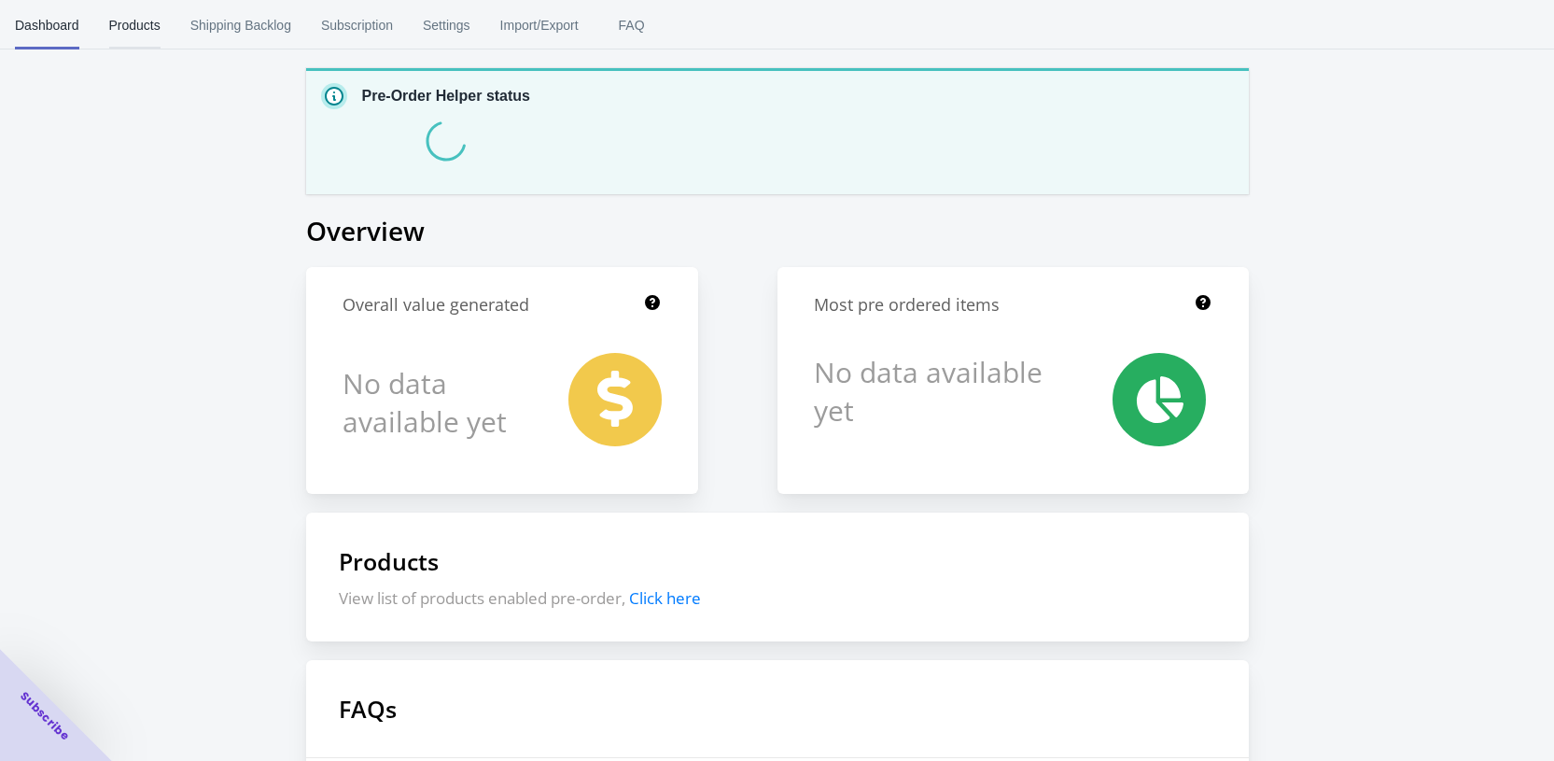
click at [120, 23] on span "Products" at bounding box center [134, 25] width 51 height 49
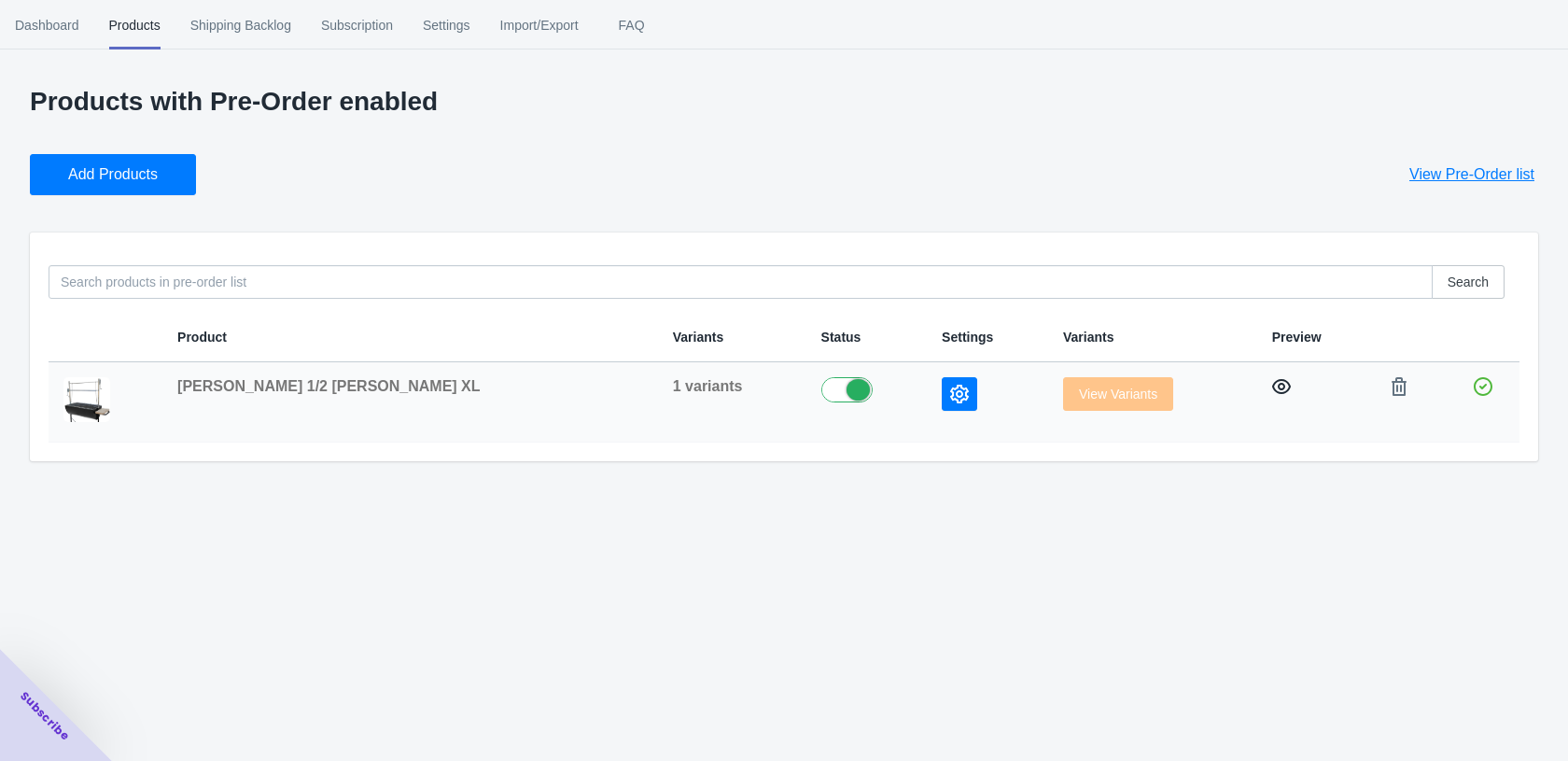
click at [1265, 396] on button "button" at bounding box center [1282, 387] width 34 height 34
click at [786, 497] on div "Dashboard Products Shipping Backlog Subscription Settings Import/Export FAQ Das…" at bounding box center [784, 380] width 1568 height 761
click at [368, 24] on span "Subscription" at bounding box center [357, 25] width 72 height 49
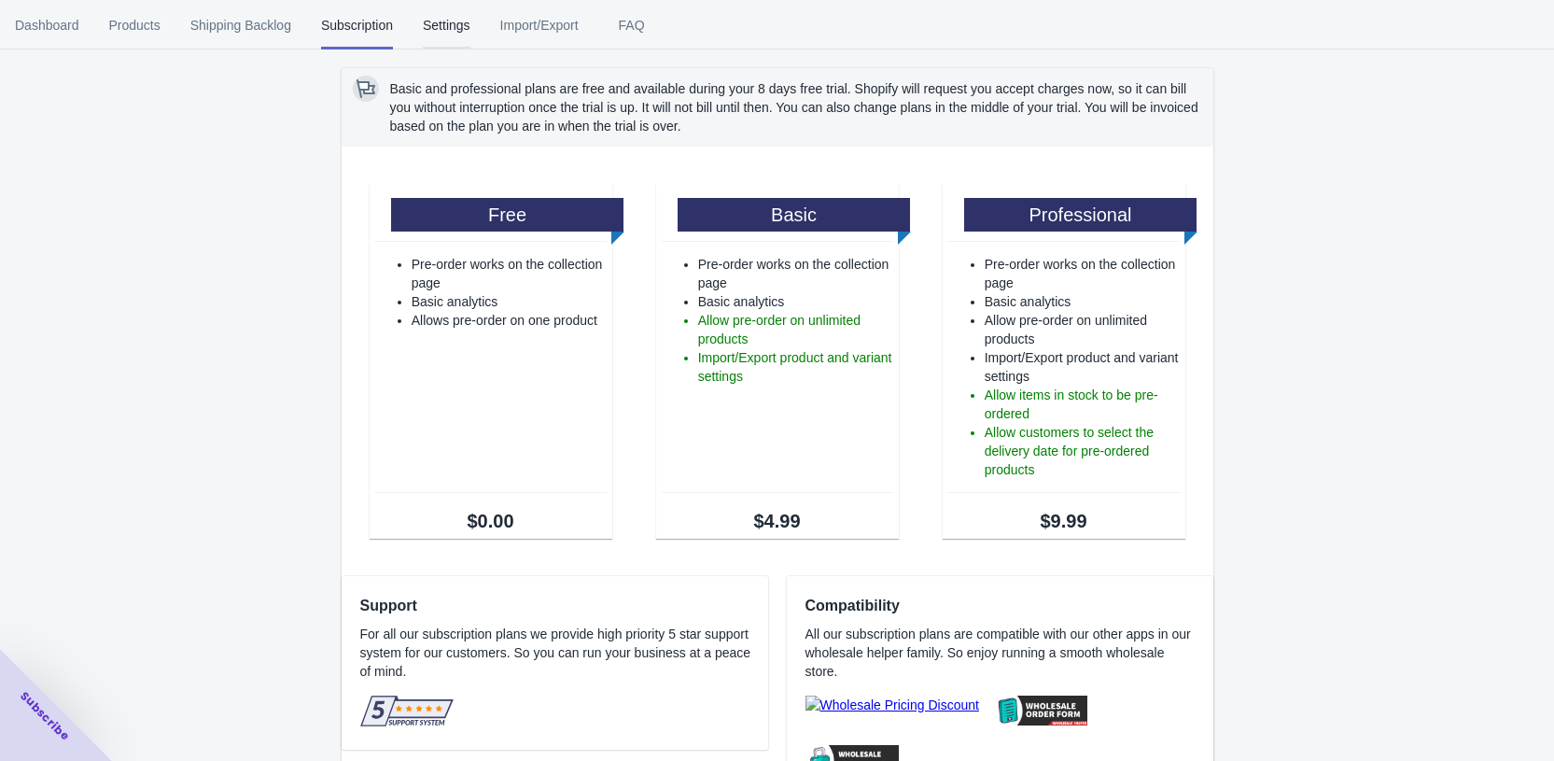
click at [470, 27] on span "Settings" at bounding box center [447, 25] width 48 height 49
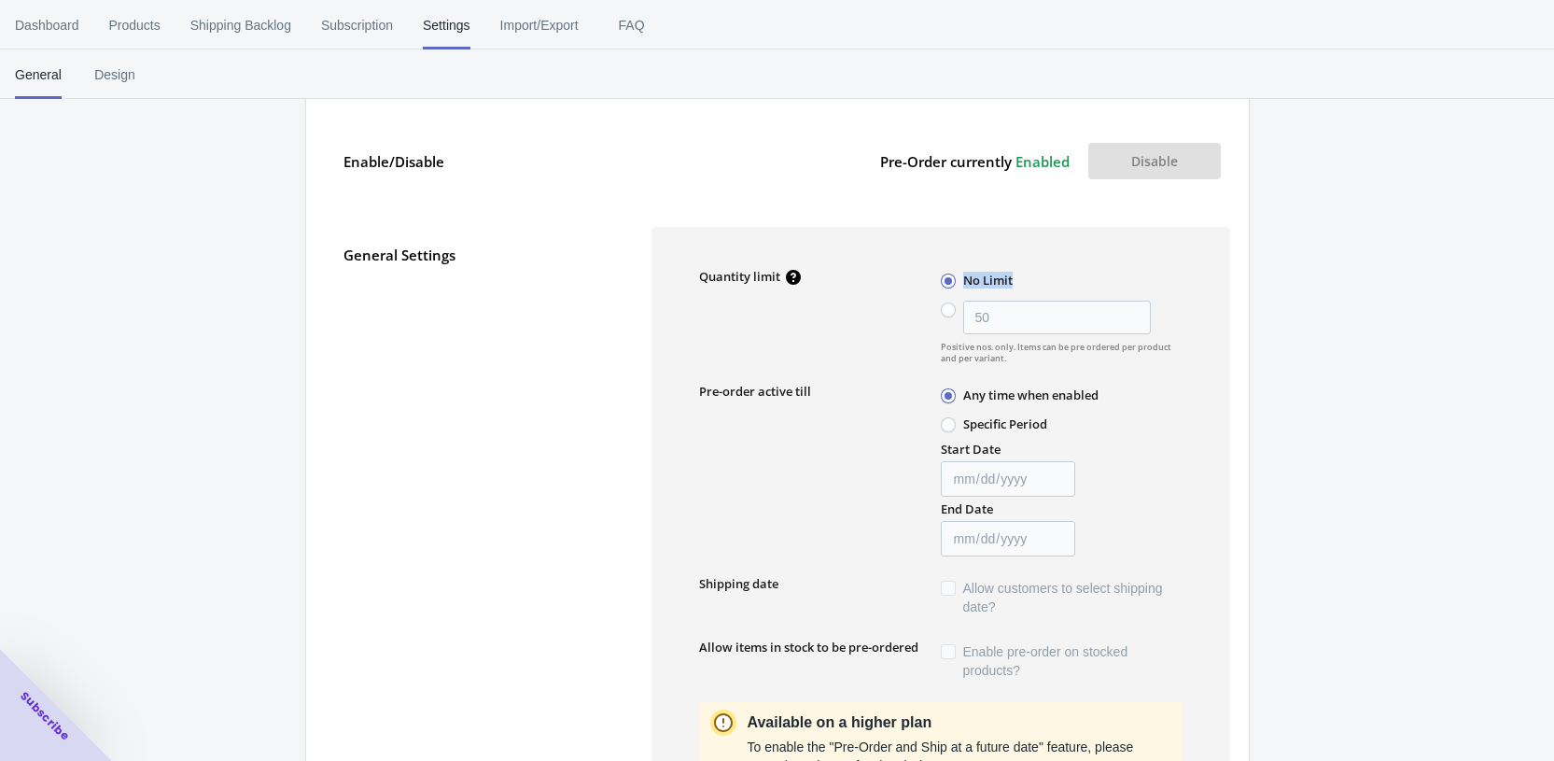
scroll to position [123, 0]
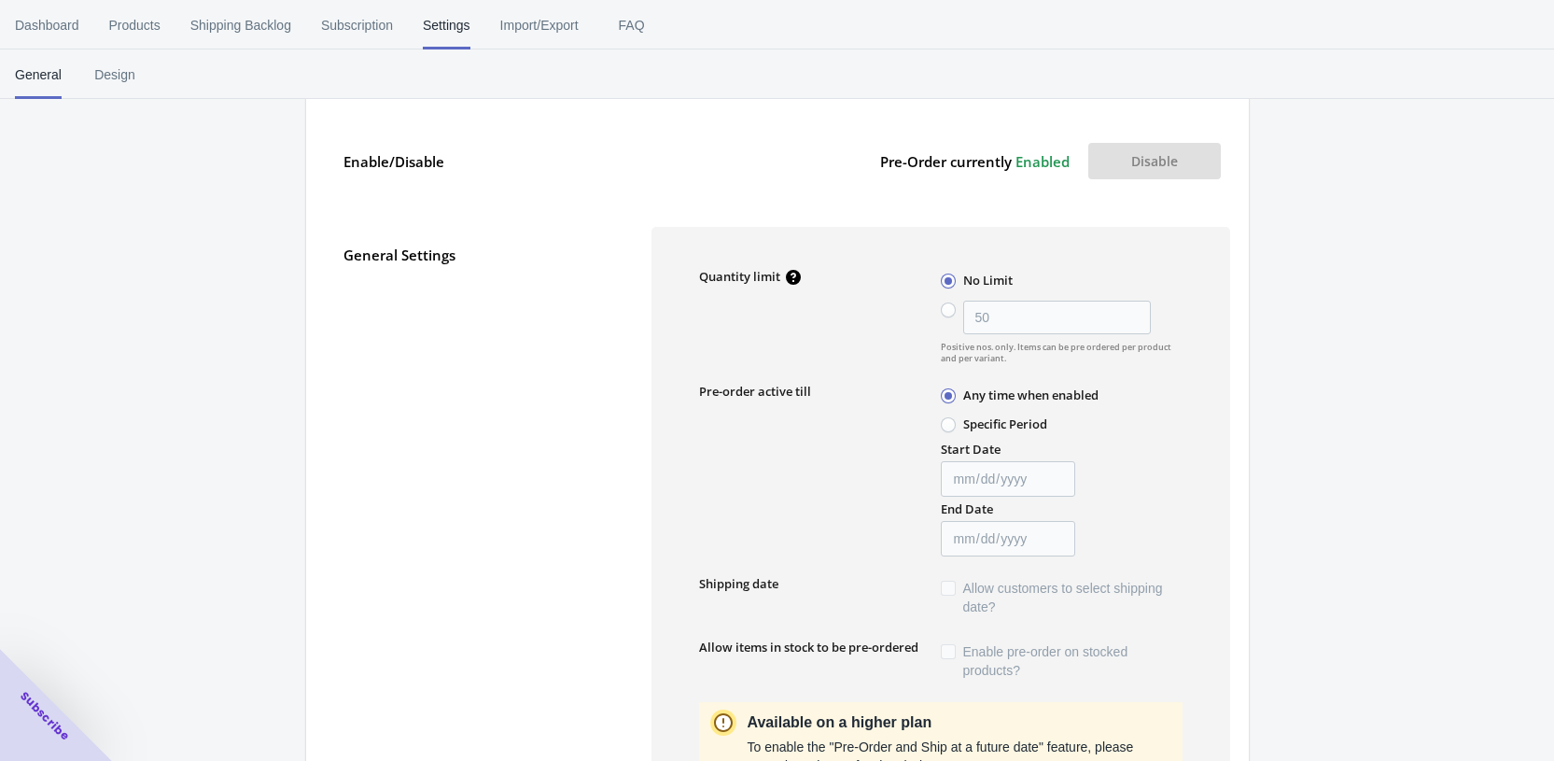
scroll to position [0, 0]
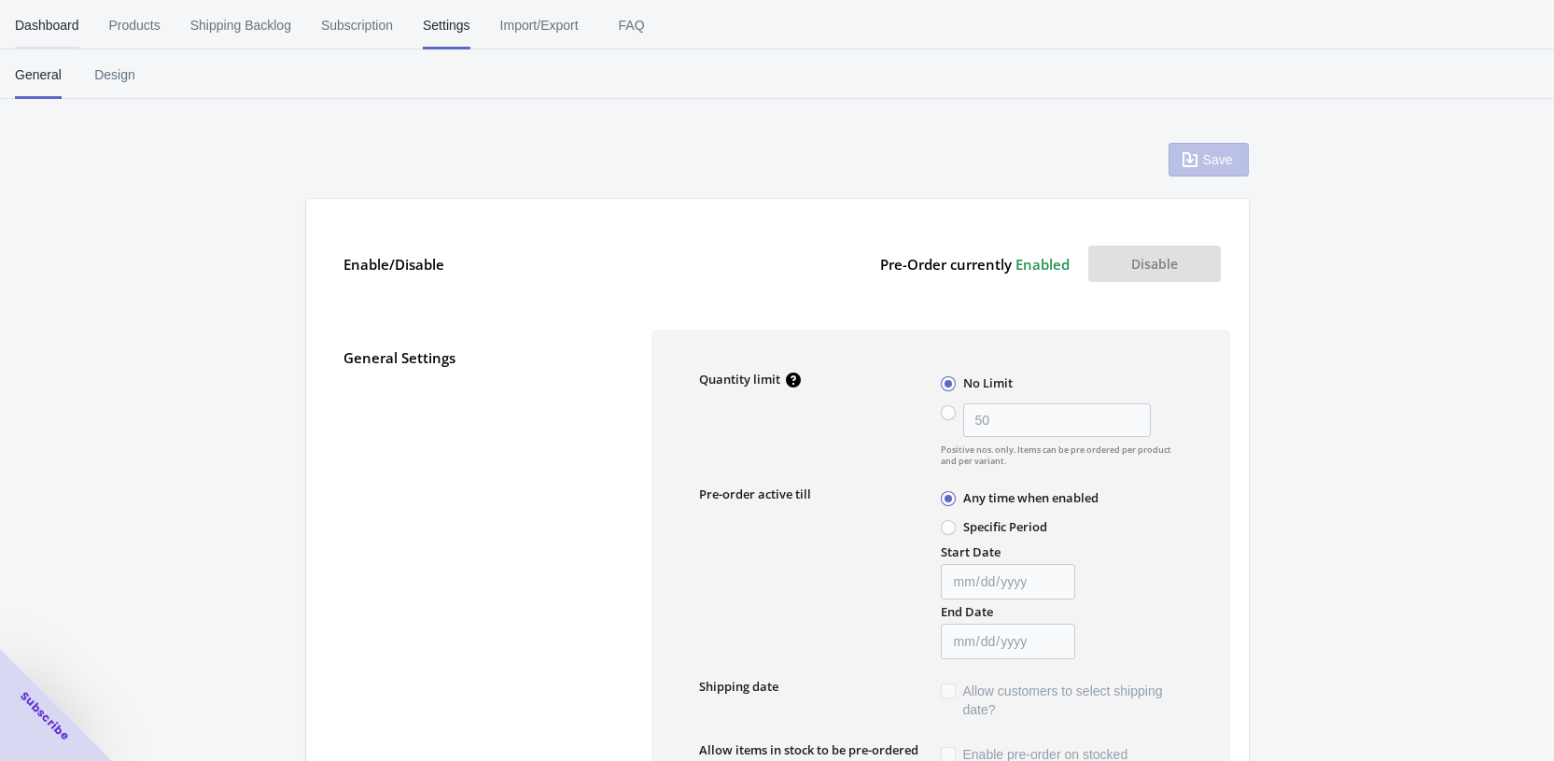
click at [71, 28] on span "Dashboard" at bounding box center [47, 25] width 64 height 49
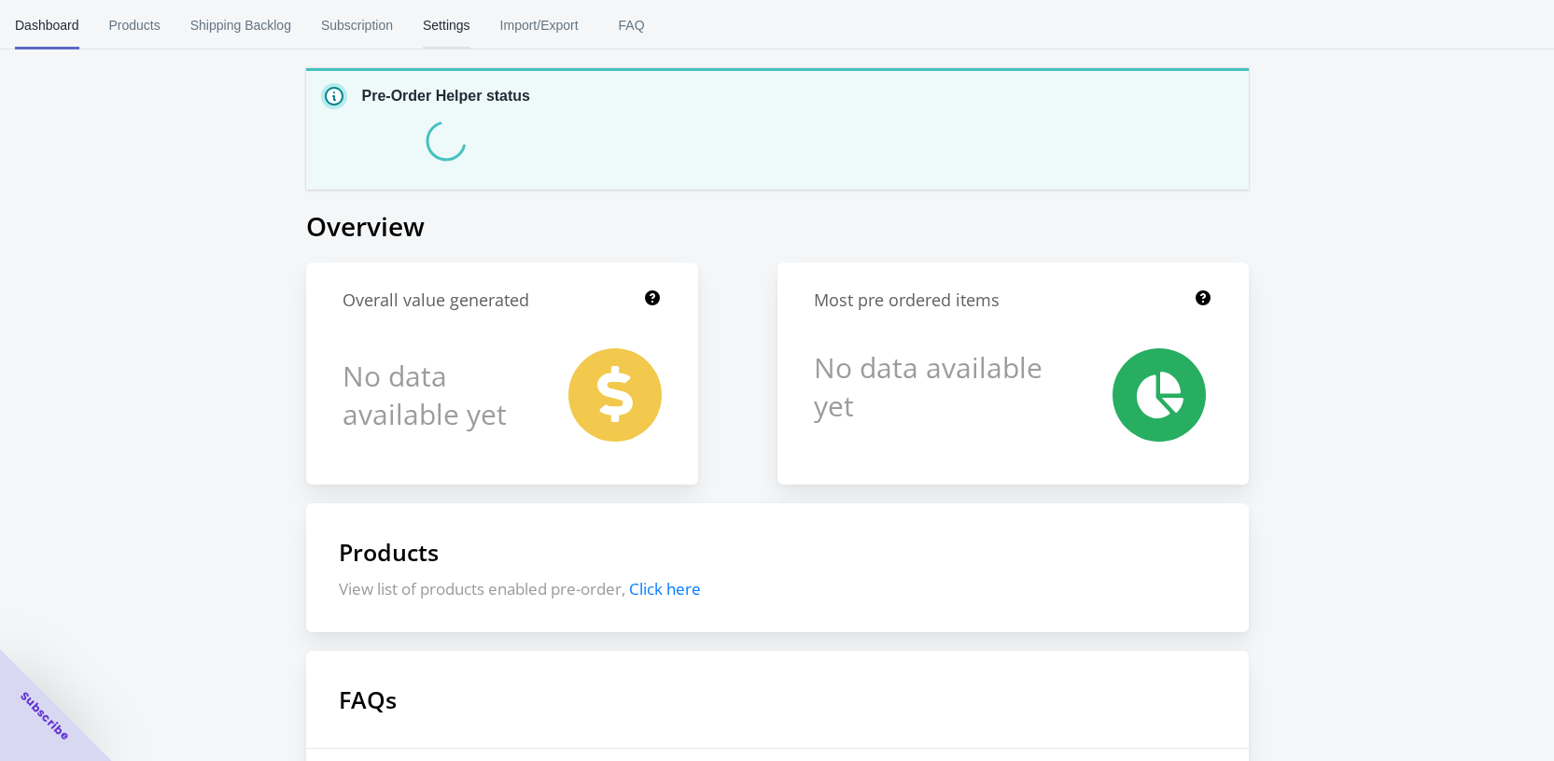
click at [440, 25] on span "Settings" at bounding box center [447, 25] width 48 height 49
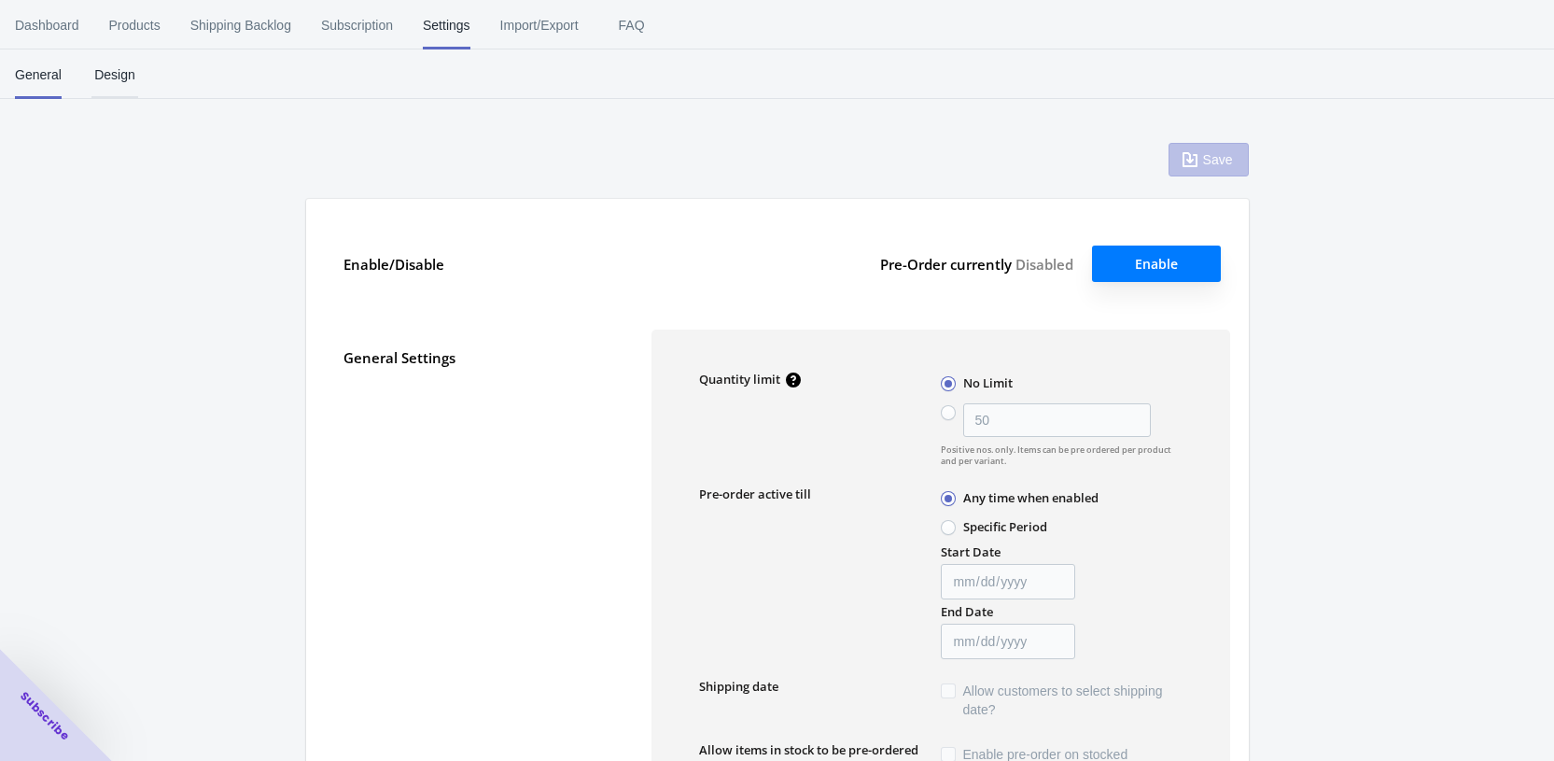
type input "50"
type textarea "Inventory level is <qty>. Some of the items will be pre-ordered."
type textarea "Only <qty> items left in stock."
type textarea "A maximum of <qty> products can be pre ordered."
click at [122, 83] on span "Design" at bounding box center [114, 74] width 47 height 49
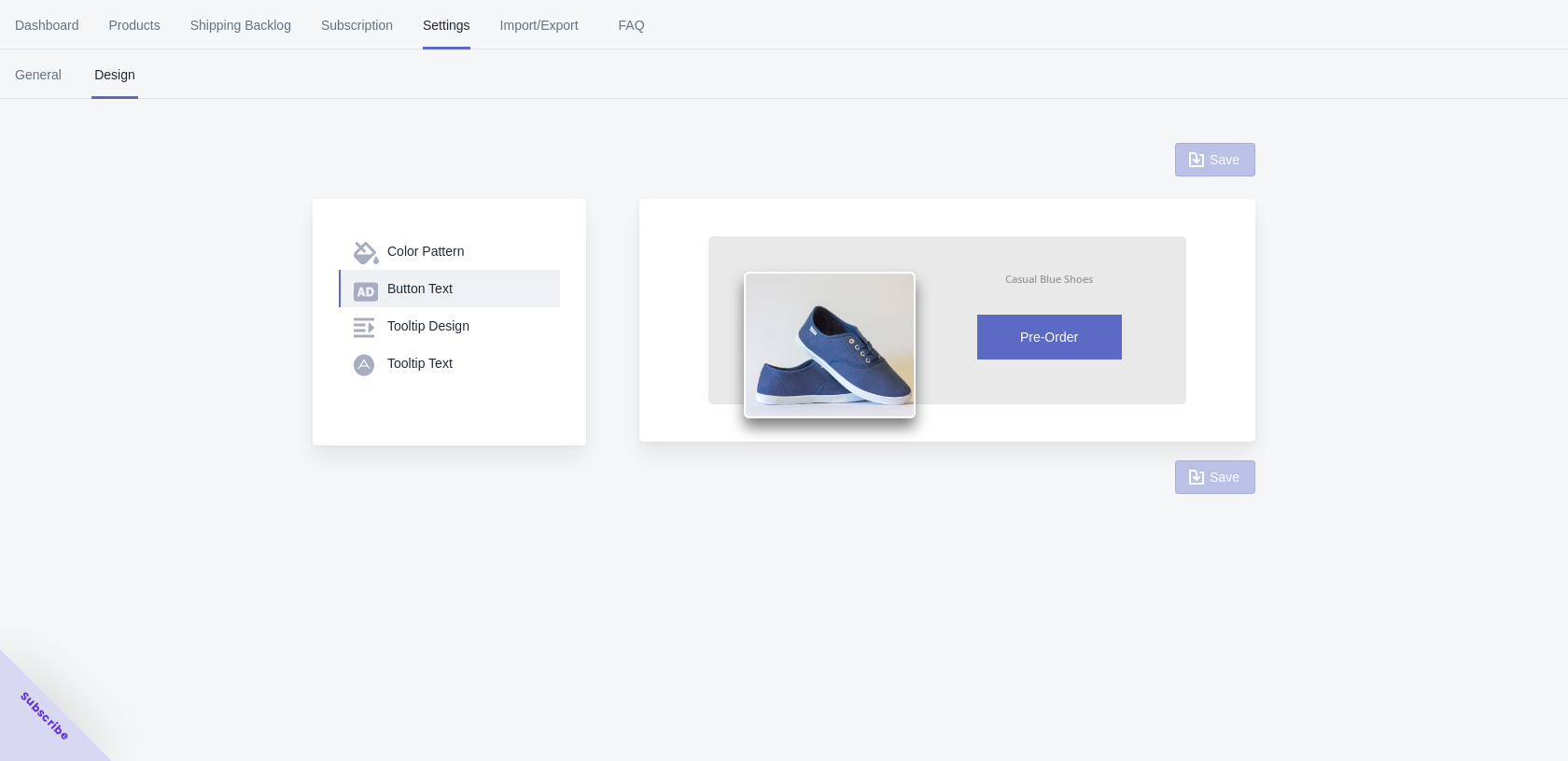
click at [416, 296] on div "Button Text" at bounding box center [466, 288] width 158 height 19
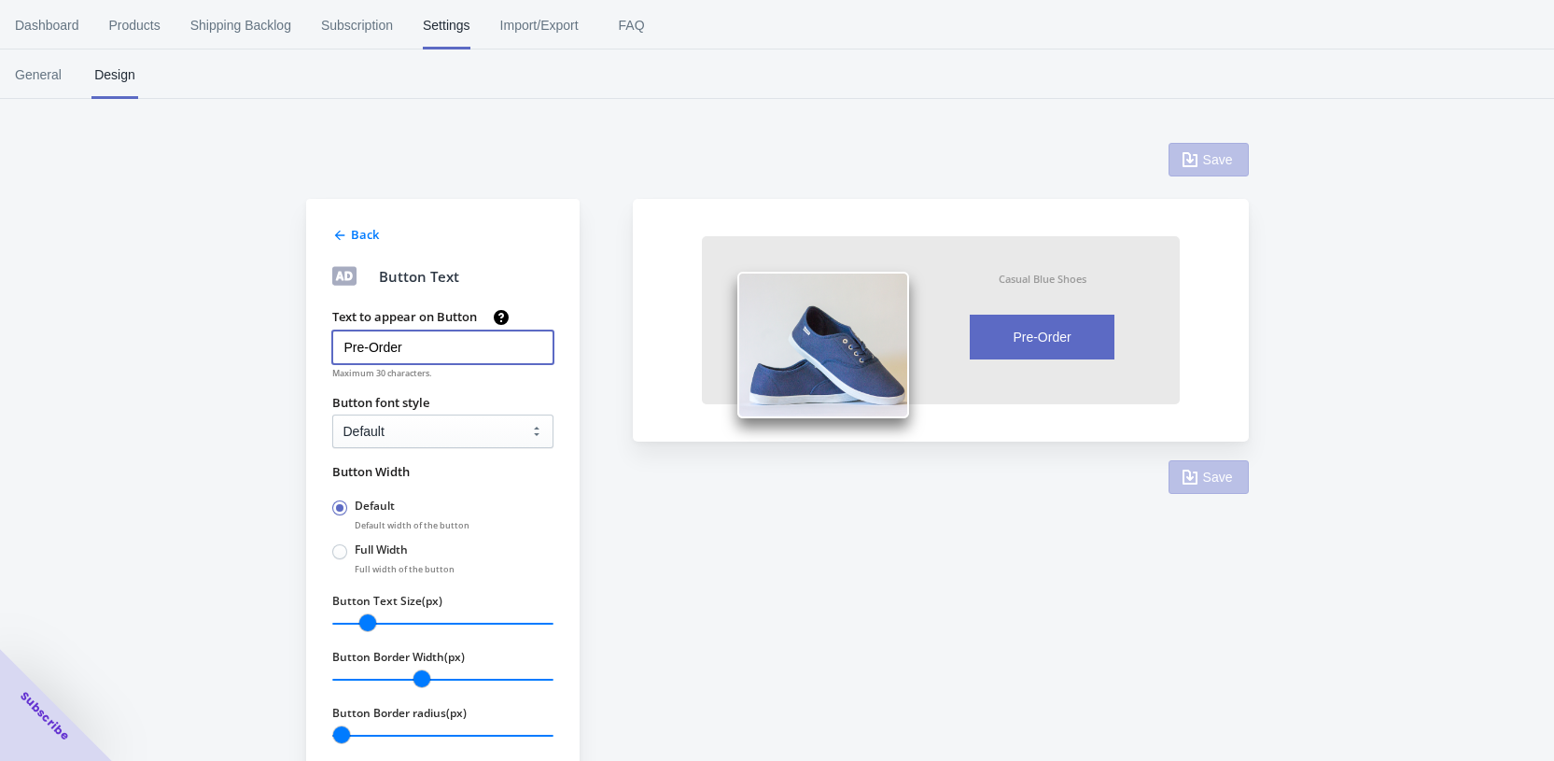
click at [423, 351] on input "Pre-Order" at bounding box center [442, 347] width 221 height 34
click at [390, 347] on input "Pre-Order" at bounding box center [442, 347] width 221 height 34
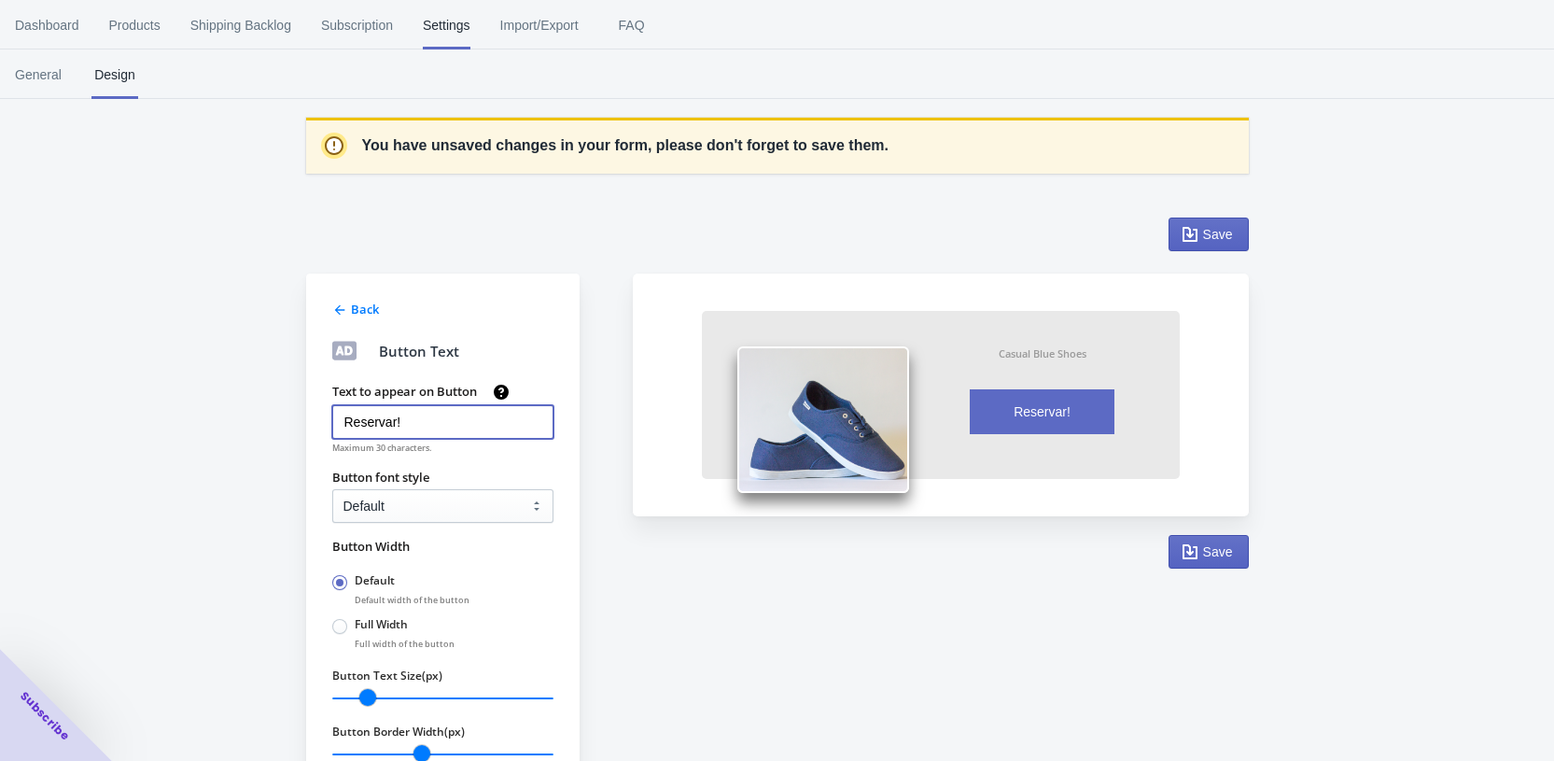
type input "Reservar!"
drag, startPoint x: 730, startPoint y: 585, endPoint x: 599, endPoint y: 528, distance: 142.5
click at [729, 584] on div "Back Button Text Text to appear on Button Reservar! Maximum 30 characters. Butt…" at bounding box center [767, 538] width 961 height 679
click at [1199, 549] on span "Save" at bounding box center [1208, 551] width 49 height 19
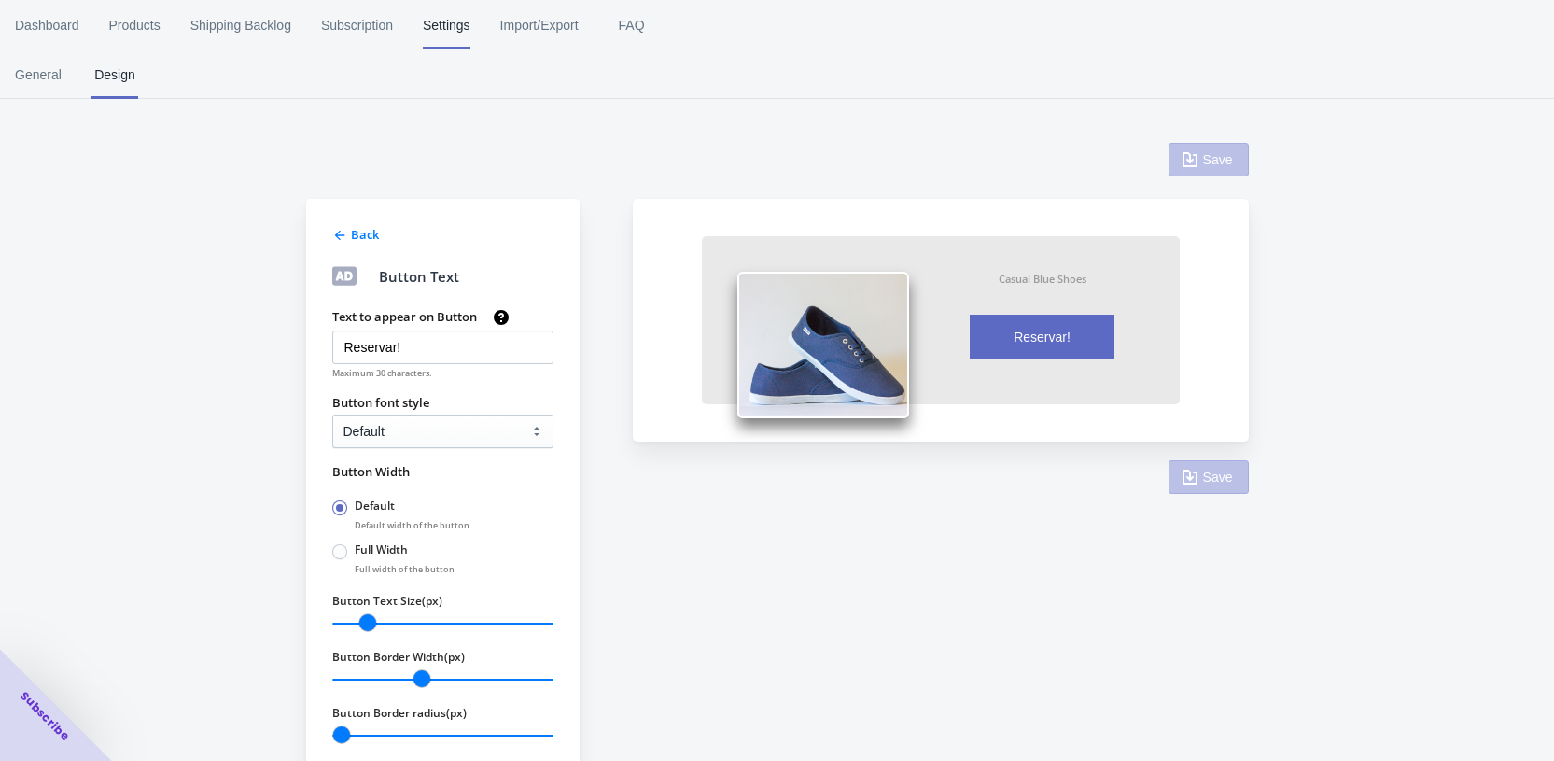
click at [355, 243] on div "Back" at bounding box center [365, 234] width 28 height 19
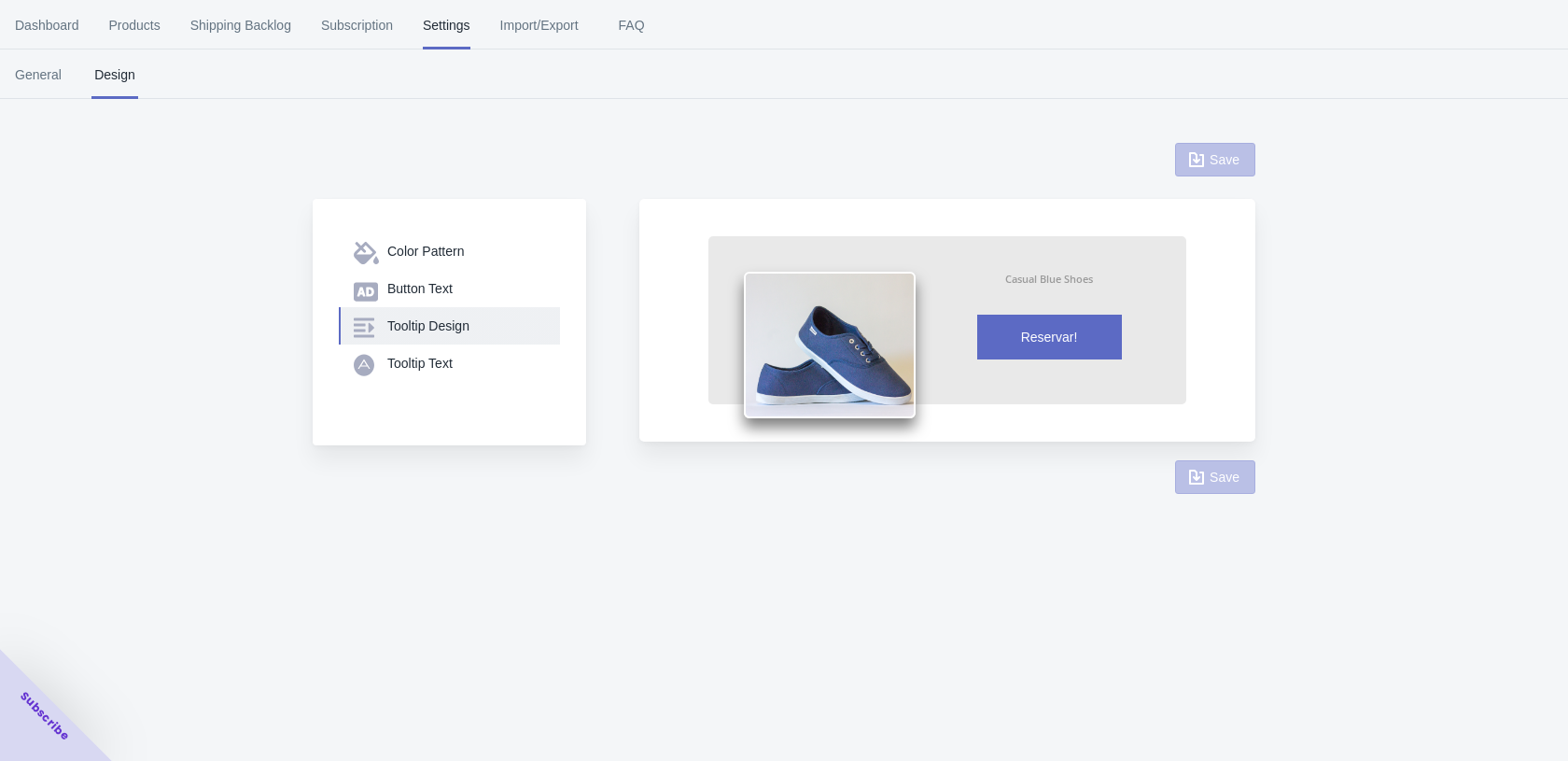
click at [437, 327] on div "Tooltip Design" at bounding box center [466, 325] width 158 height 19
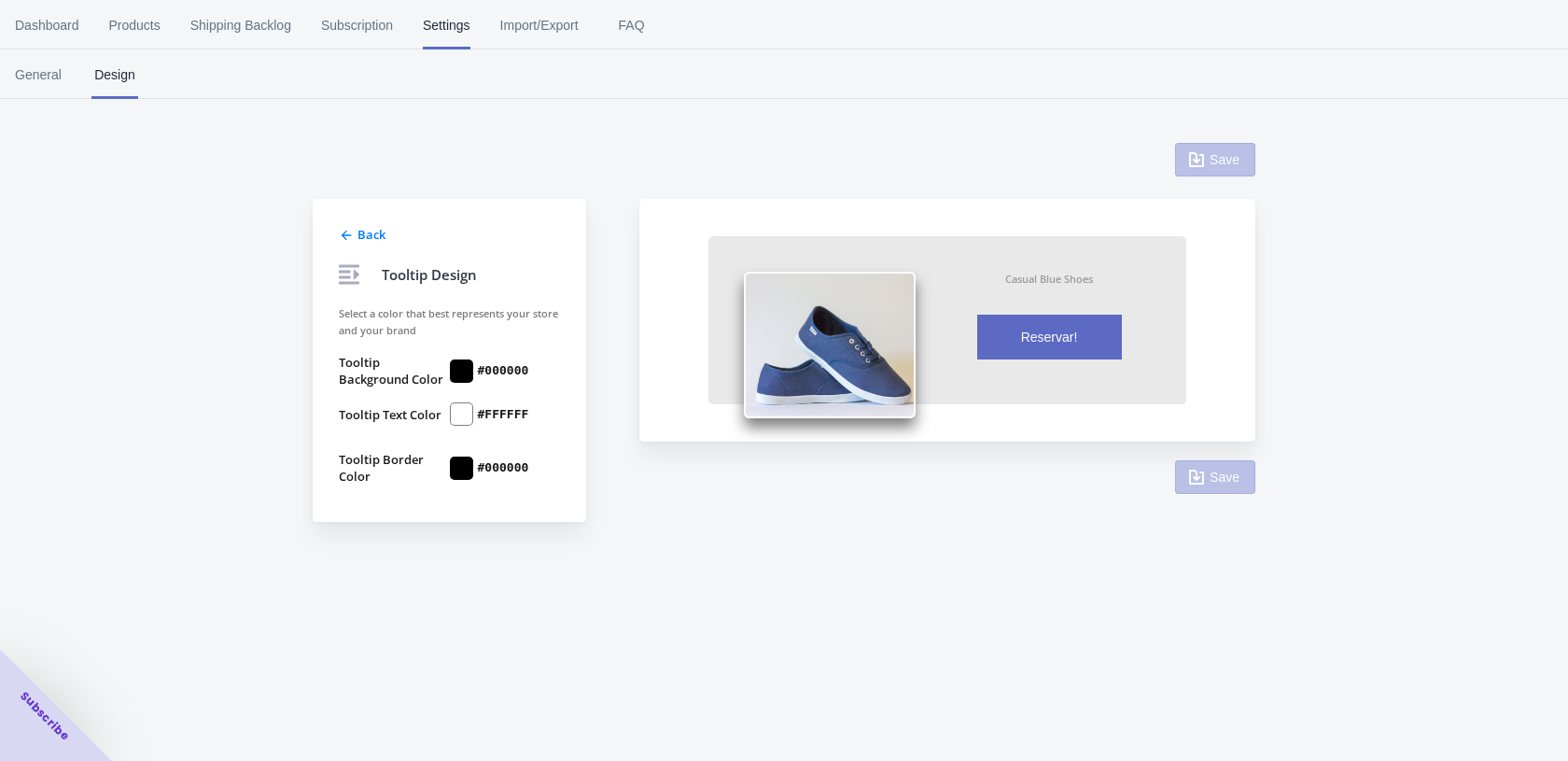
click at [360, 229] on span "Back" at bounding box center [371, 234] width 28 height 17
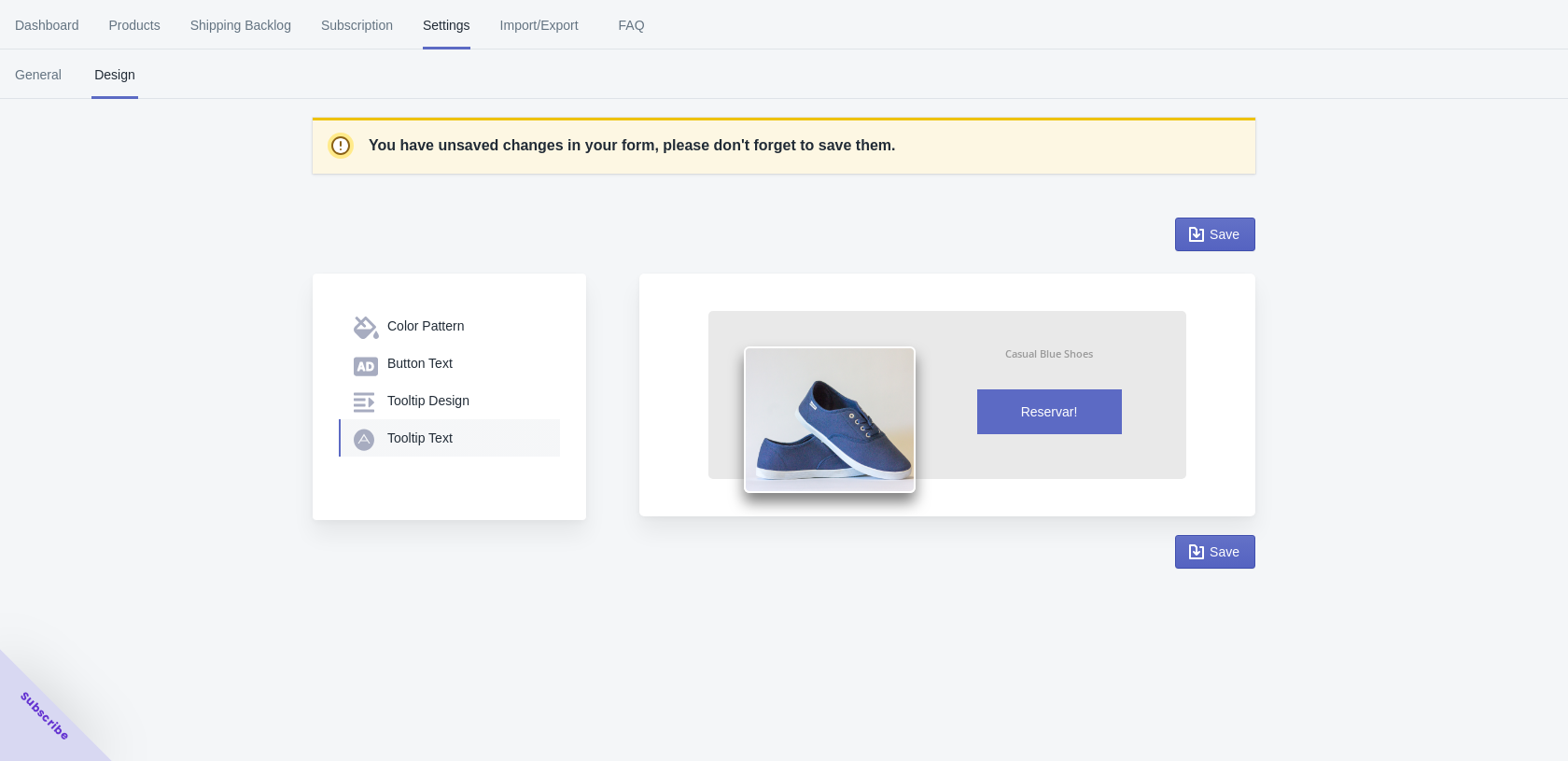
click at [436, 441] on div "Tooltip Text" at bounding box center [466, 437] width 158 height 19
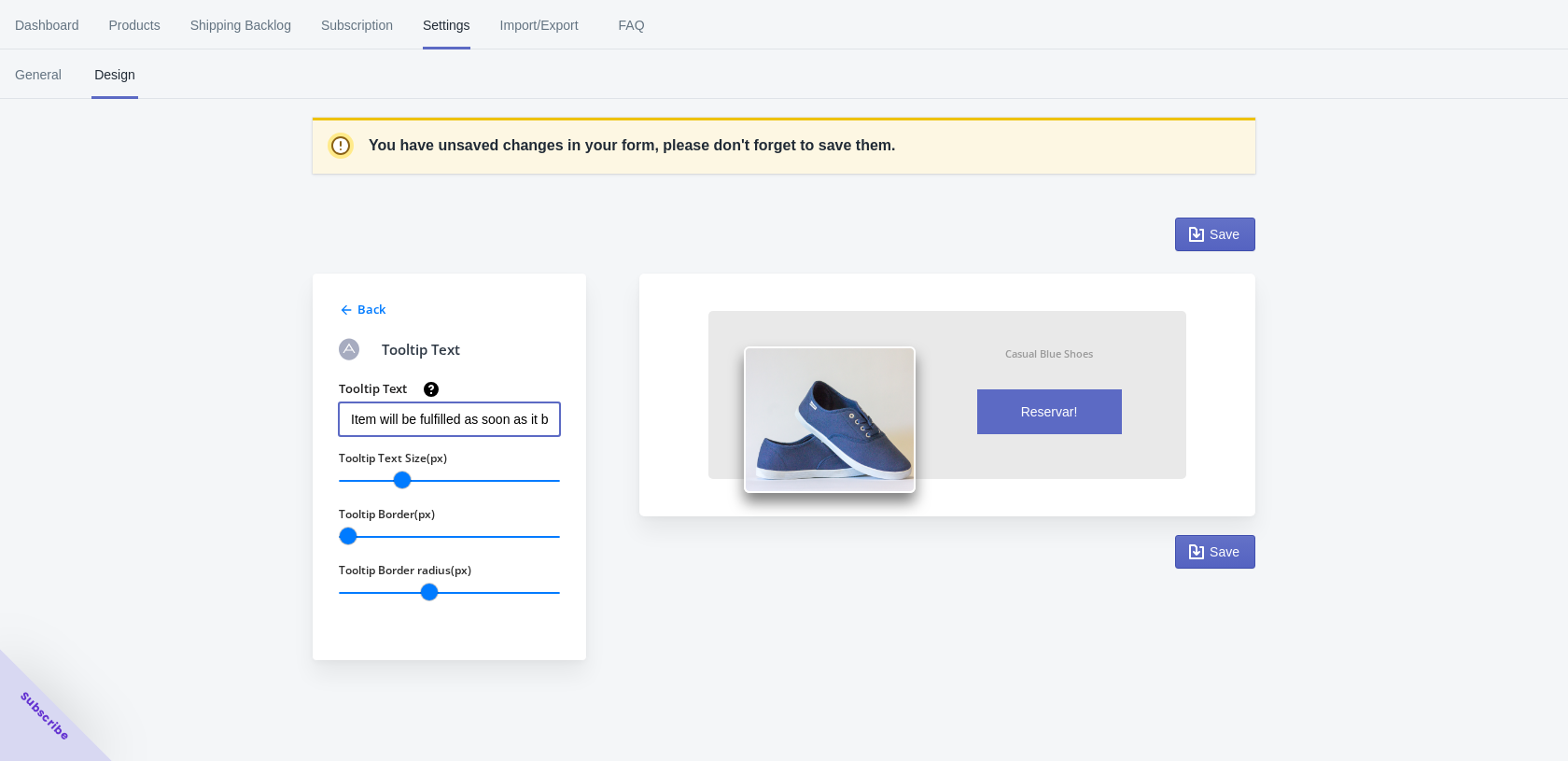
click at [478, 419] on input "Item will be fulfilled as soon as it becomes available" at bounding box center [449, 419] width 221 height 34
click at [477, 419] on input "Item will be fulfilled as soon as it becomes available" at bounding box center [449, 419] width 221 height 34
click at [478, 419] on input "Item will be fulfilled as soon as it becomes available" at bounding box center [449, 419] width 221 height 34
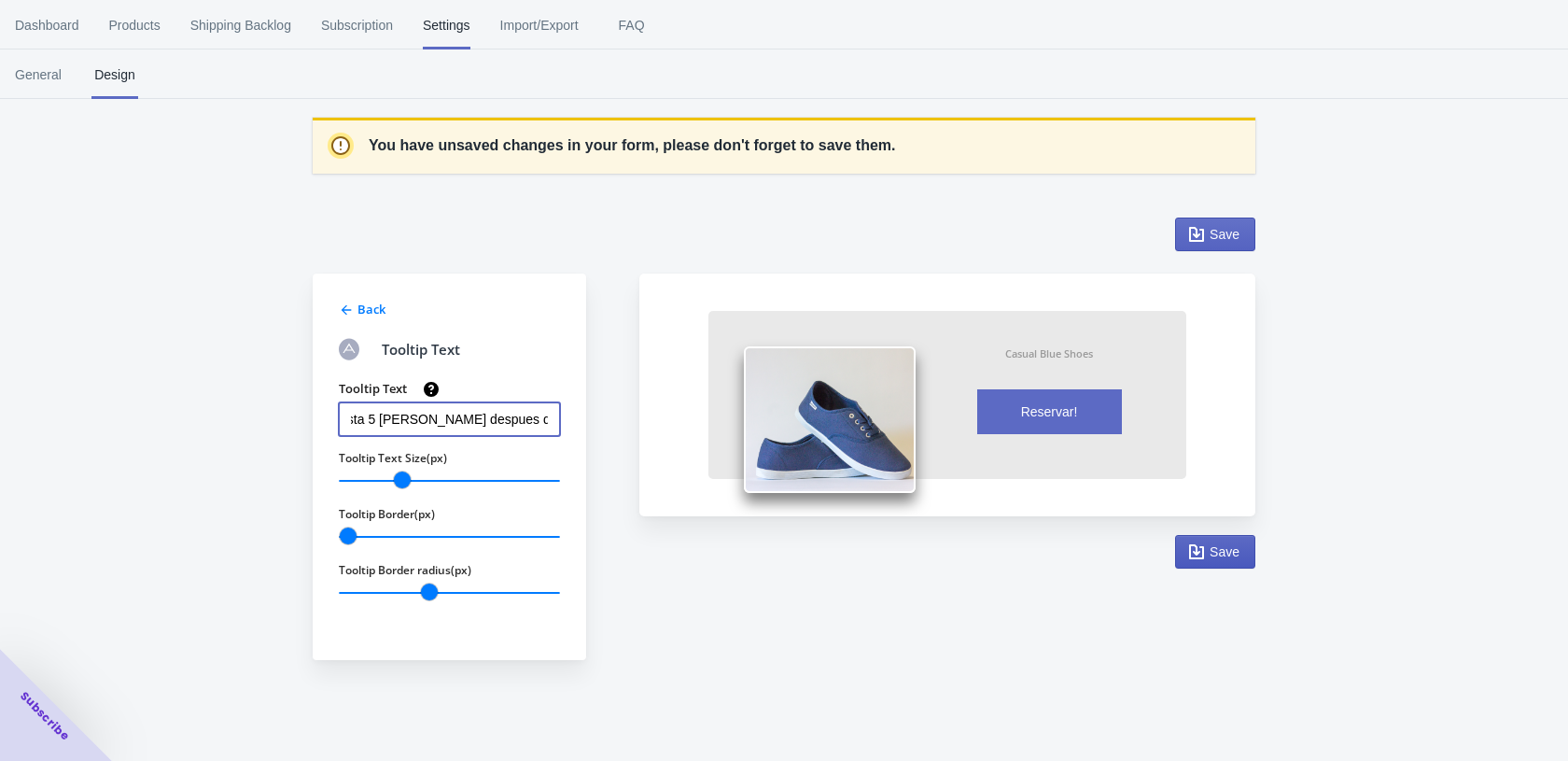
type input "Disponible hasta 5 días despues de la compra."
click at [1191, 548] on icon "button" at bounding box center [1196, 551] width 15 height 15
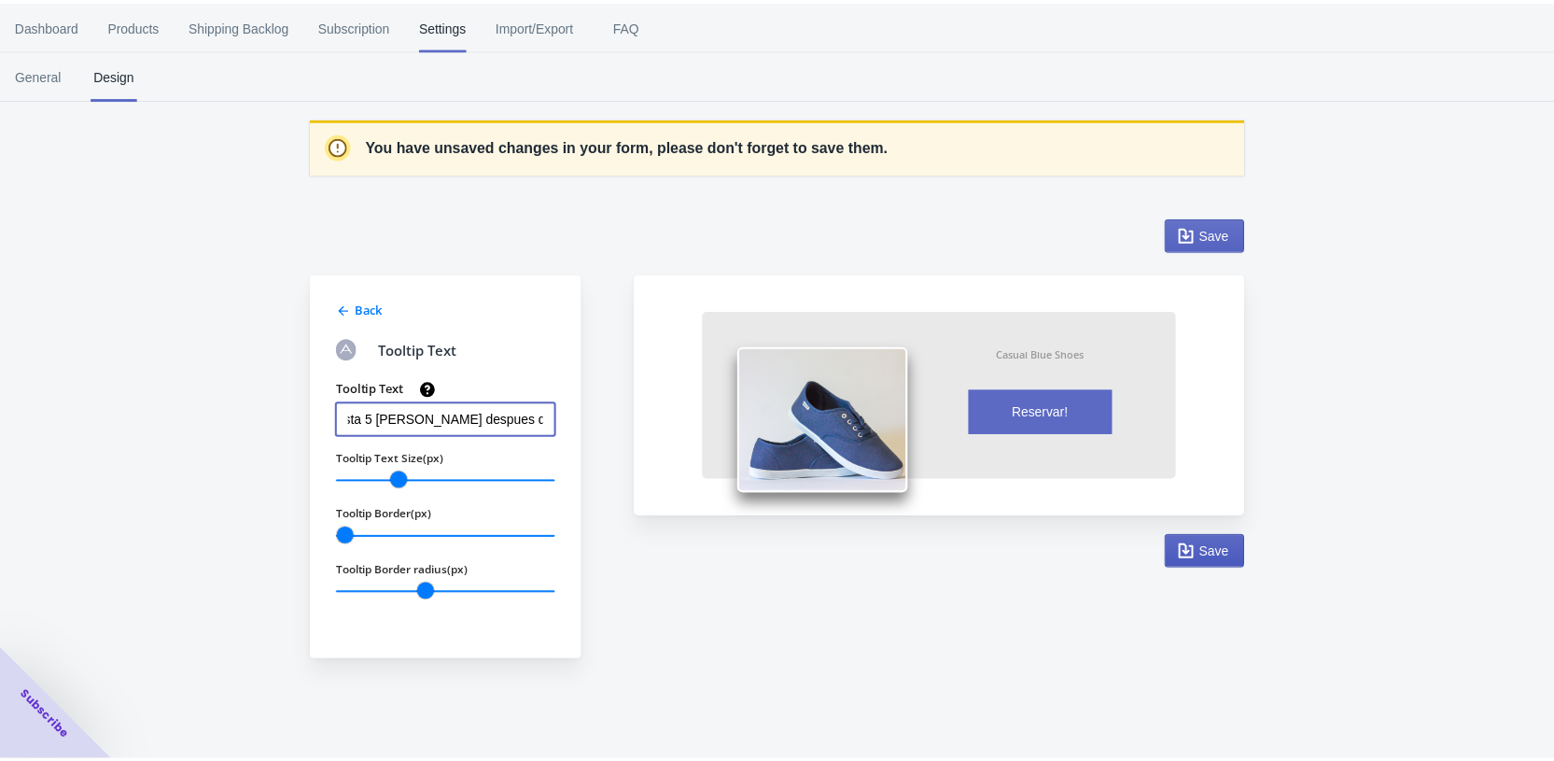
scroll to position [0, 0]
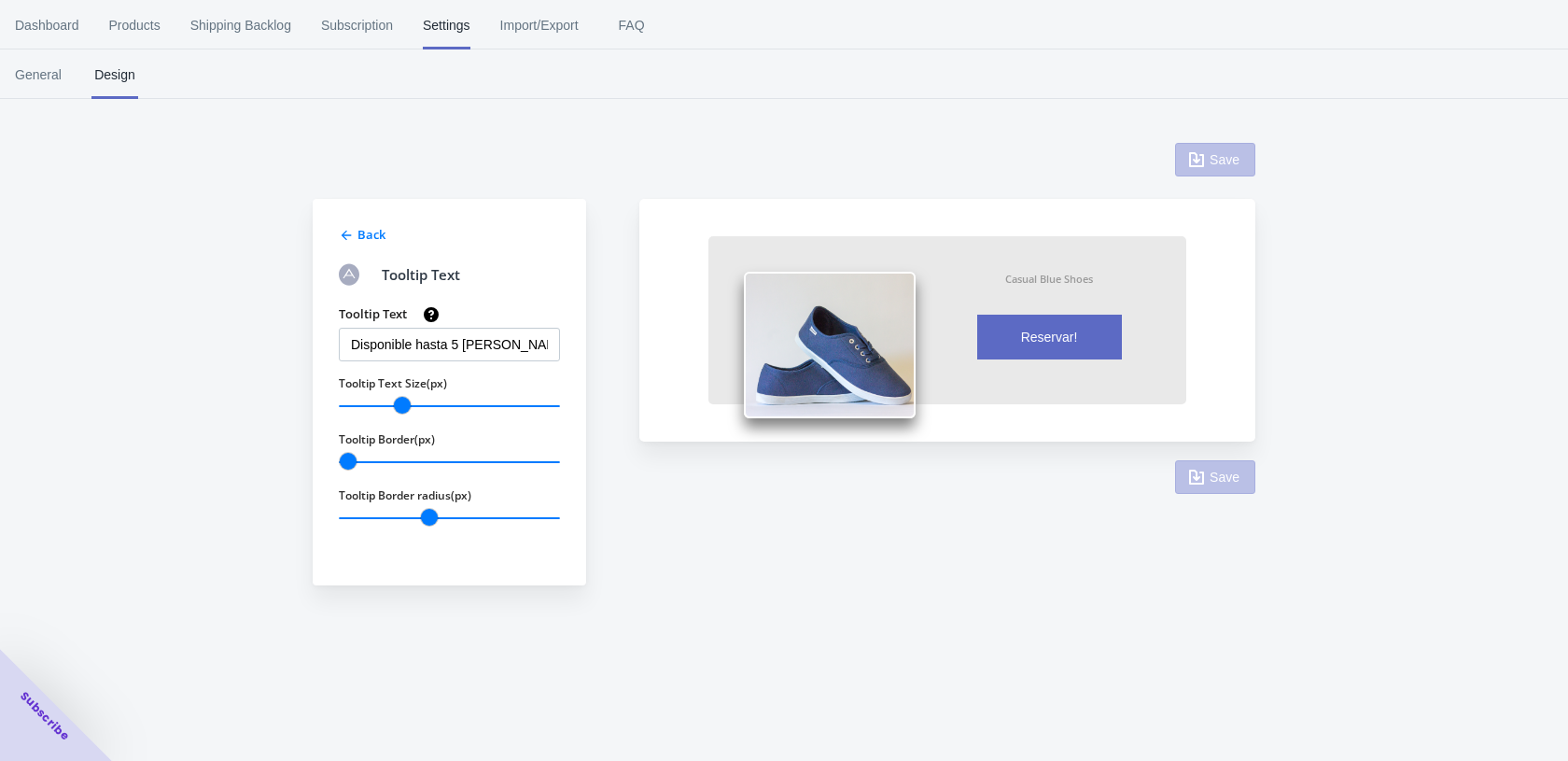
click at [356, 236] on div "Back" at bounding box center [447, 232] width 225 height 22
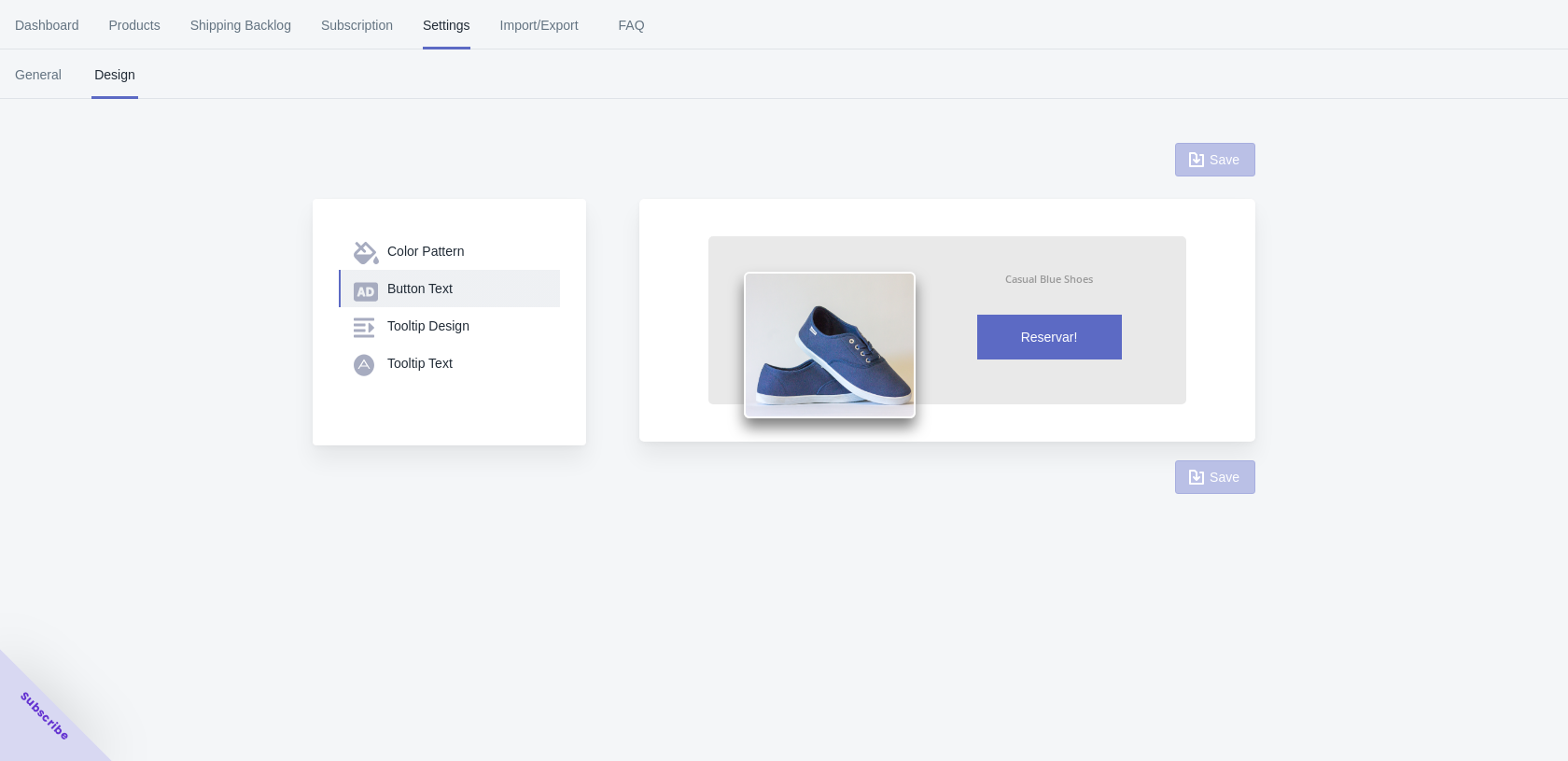
click at [424, 294] on div "Button Text" at bounding box center [466, 288] width 158 height 19
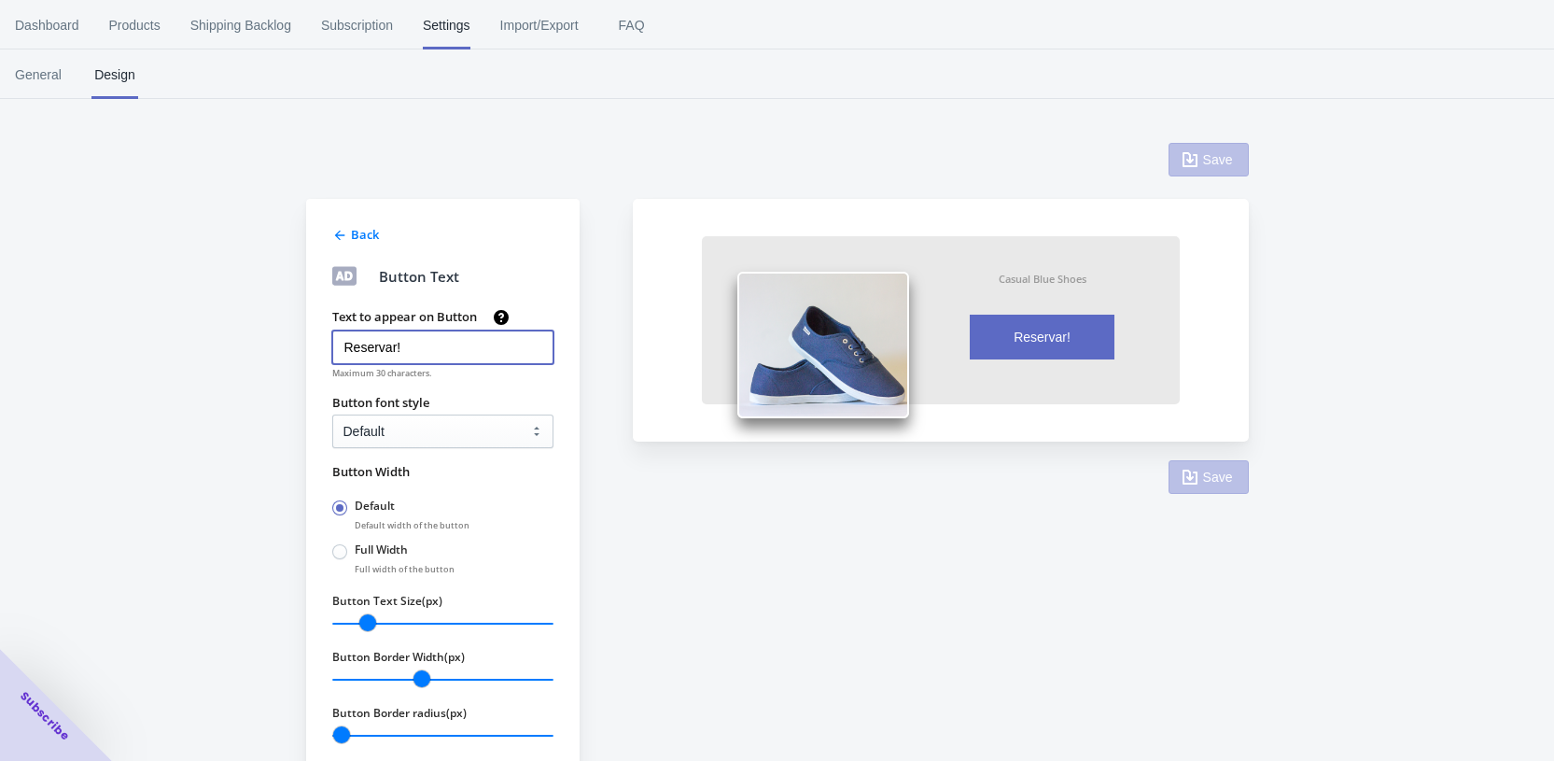
click at [385, 343] on input "Reservar!" at bounding box center [442, 347] width 221 height 34
drag, startPoint x: 385, startPoint y: 343, endPoint x: 388, endPoint y: 333, distance: 10.1
click at [385, 343] on input "Reservar!" at bounding box center [442, 347] width 221 height 34
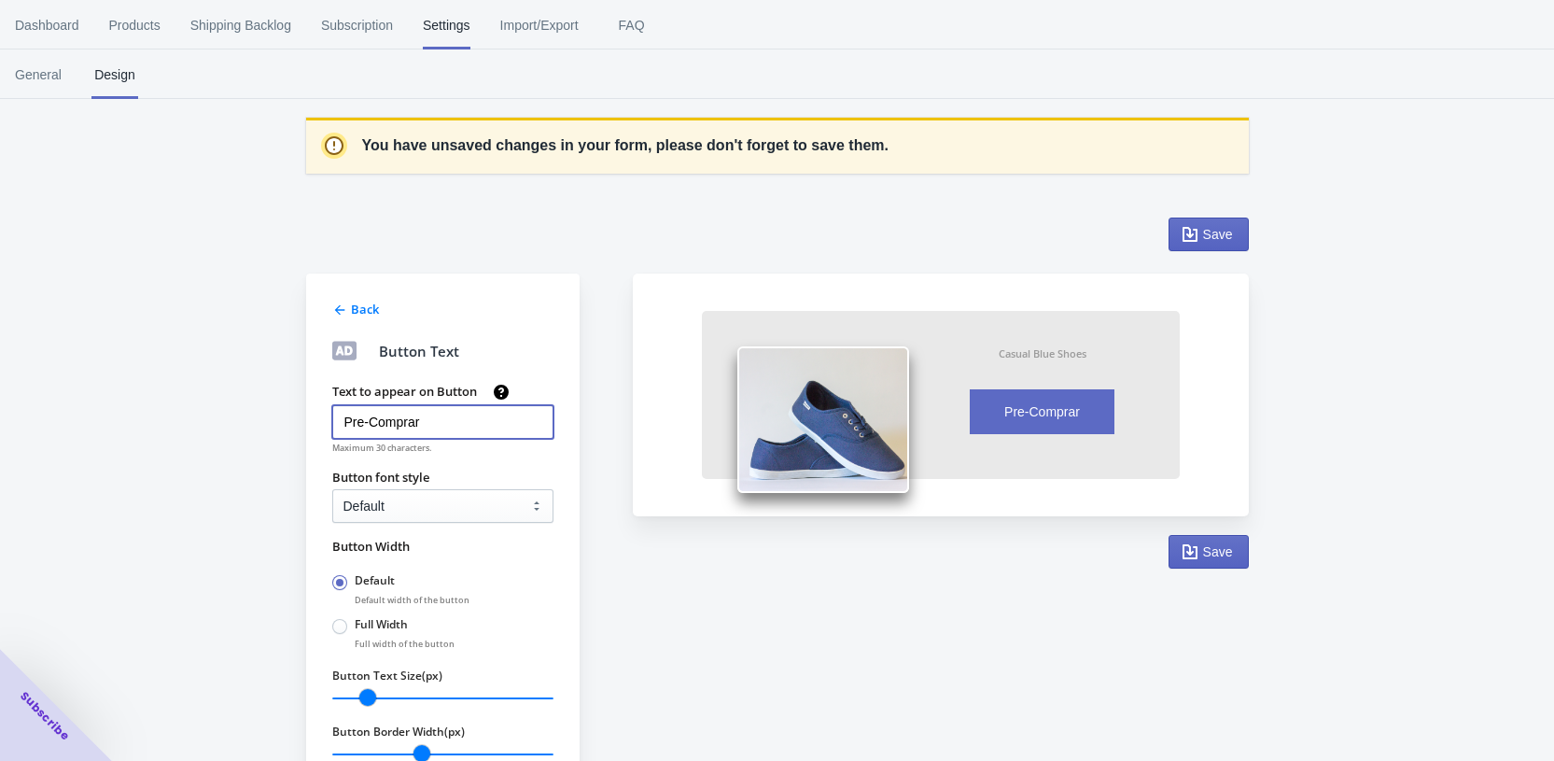
type input "Pre-Comprar"
drag, startPoint x: 207, startPoint y: 352, endPoint x: 193, endPoint y: 371, distance: 24.1
click at [206, 353] on div "You have unsaved changes in your form, please don't forget to save them. Back B…" at bounding box center [777, 475] width 1554 height 853
click at [189, 373] on div "You have unsaved changes in your form, please don't forget to save them. Back B…" at bounding box center [777, 475] width 1554 height 853
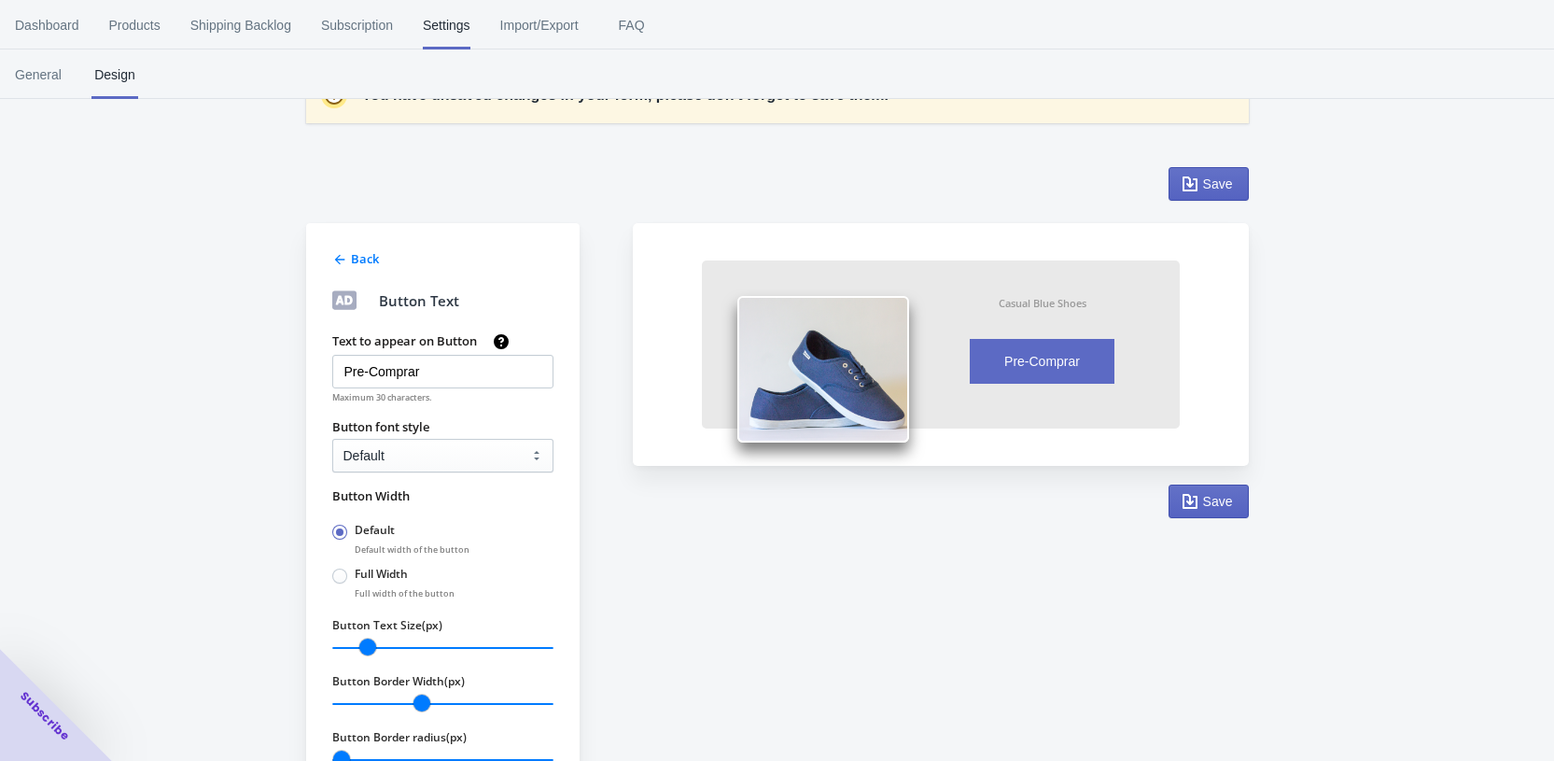
scroll to position [77, 0]
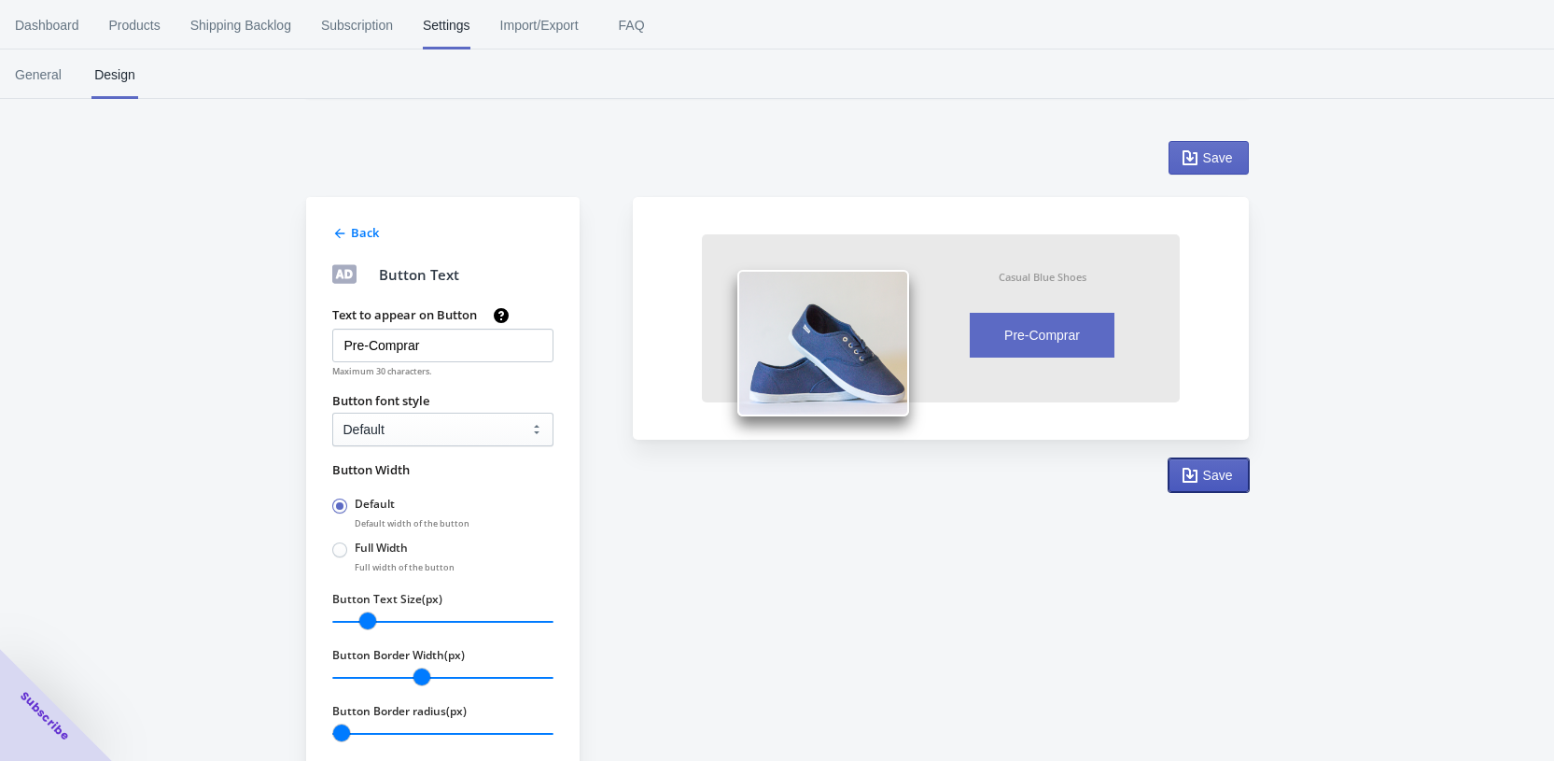
click at [1191, 489] on button "Save" at bounding box center [1209, 475] width 80 height 34
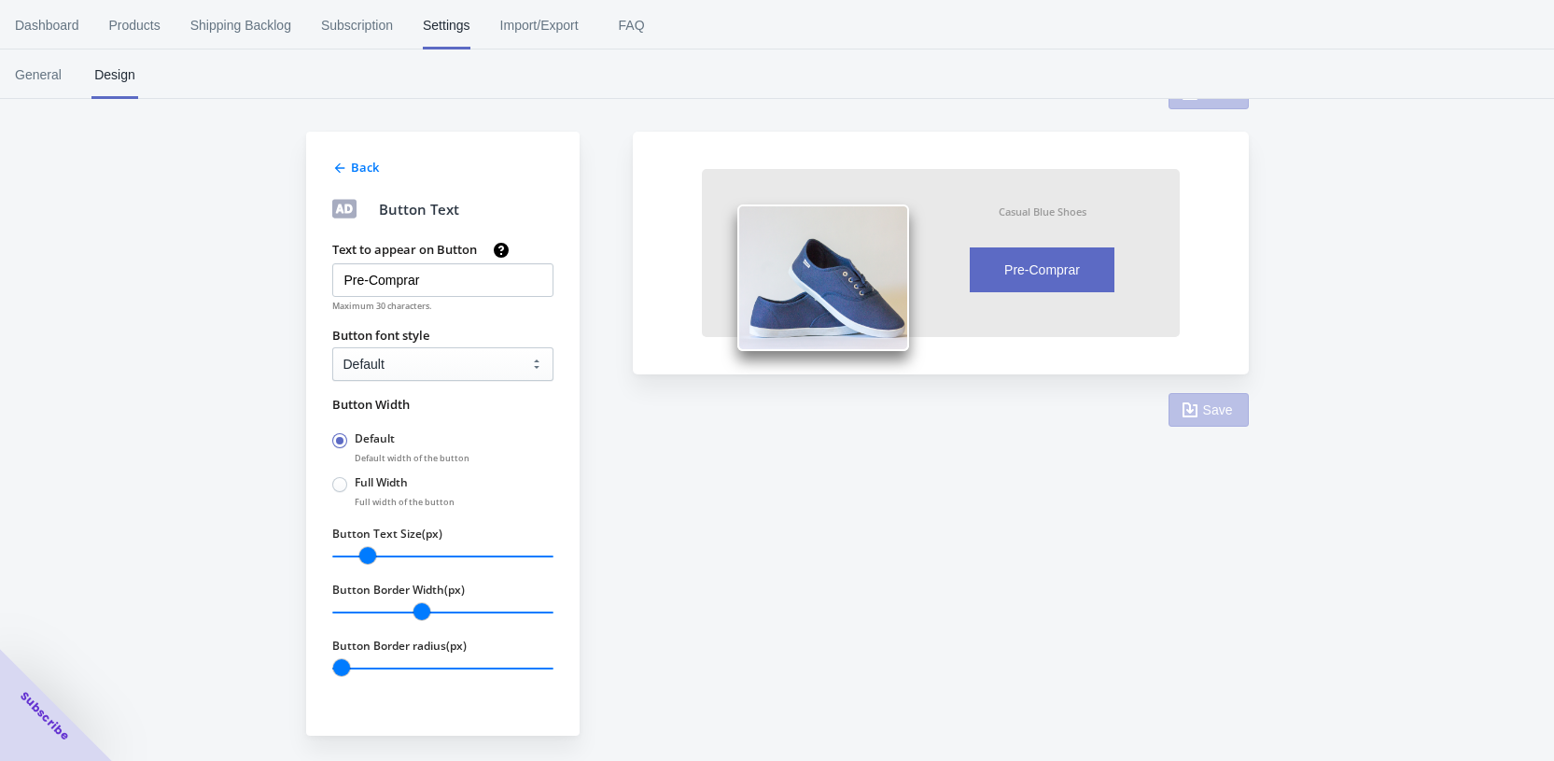
scroll to position [14, 0]
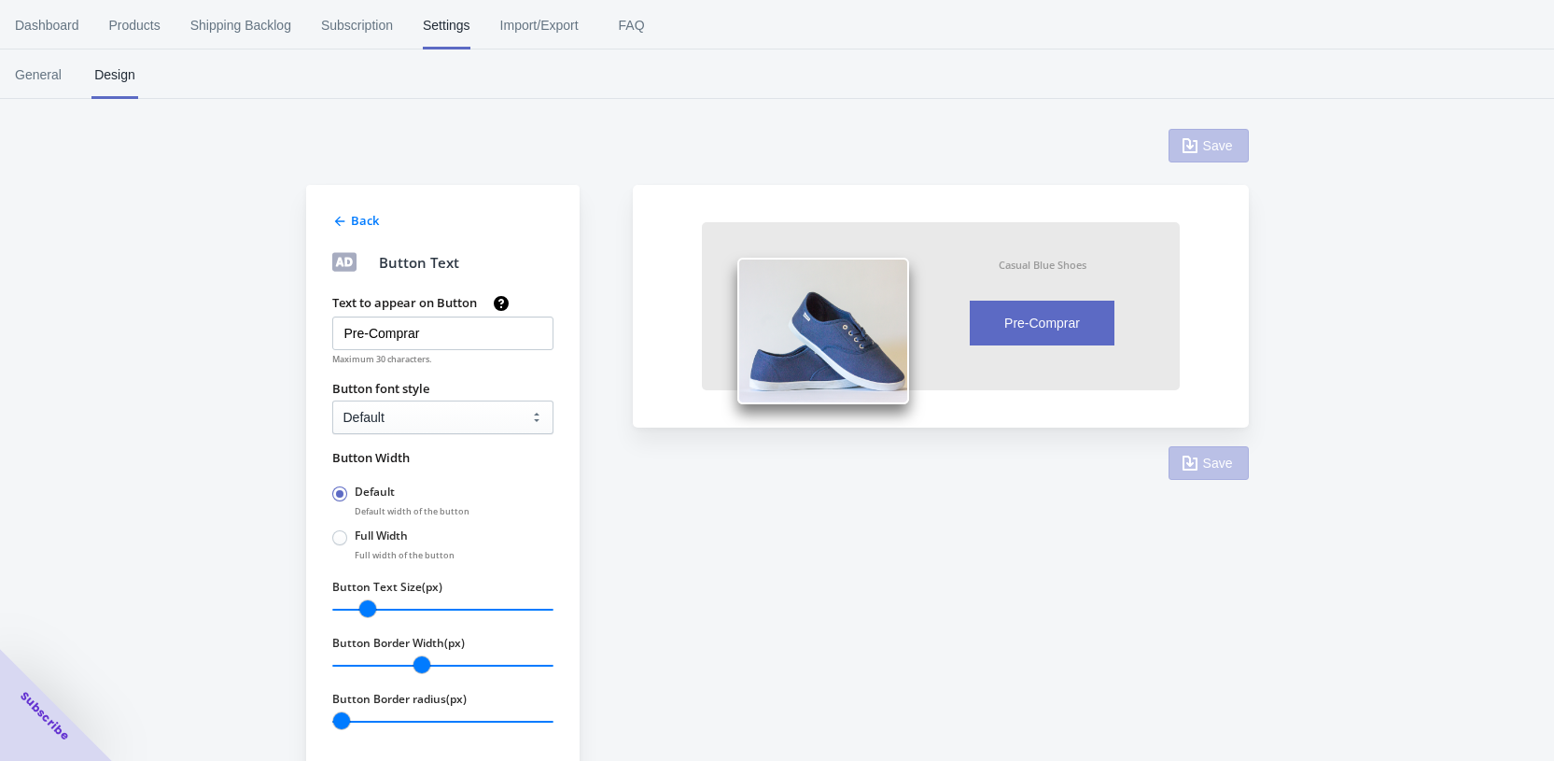
click at [442, 21] on span "Settings" at bounding box center [447, 25] width 48 height 49
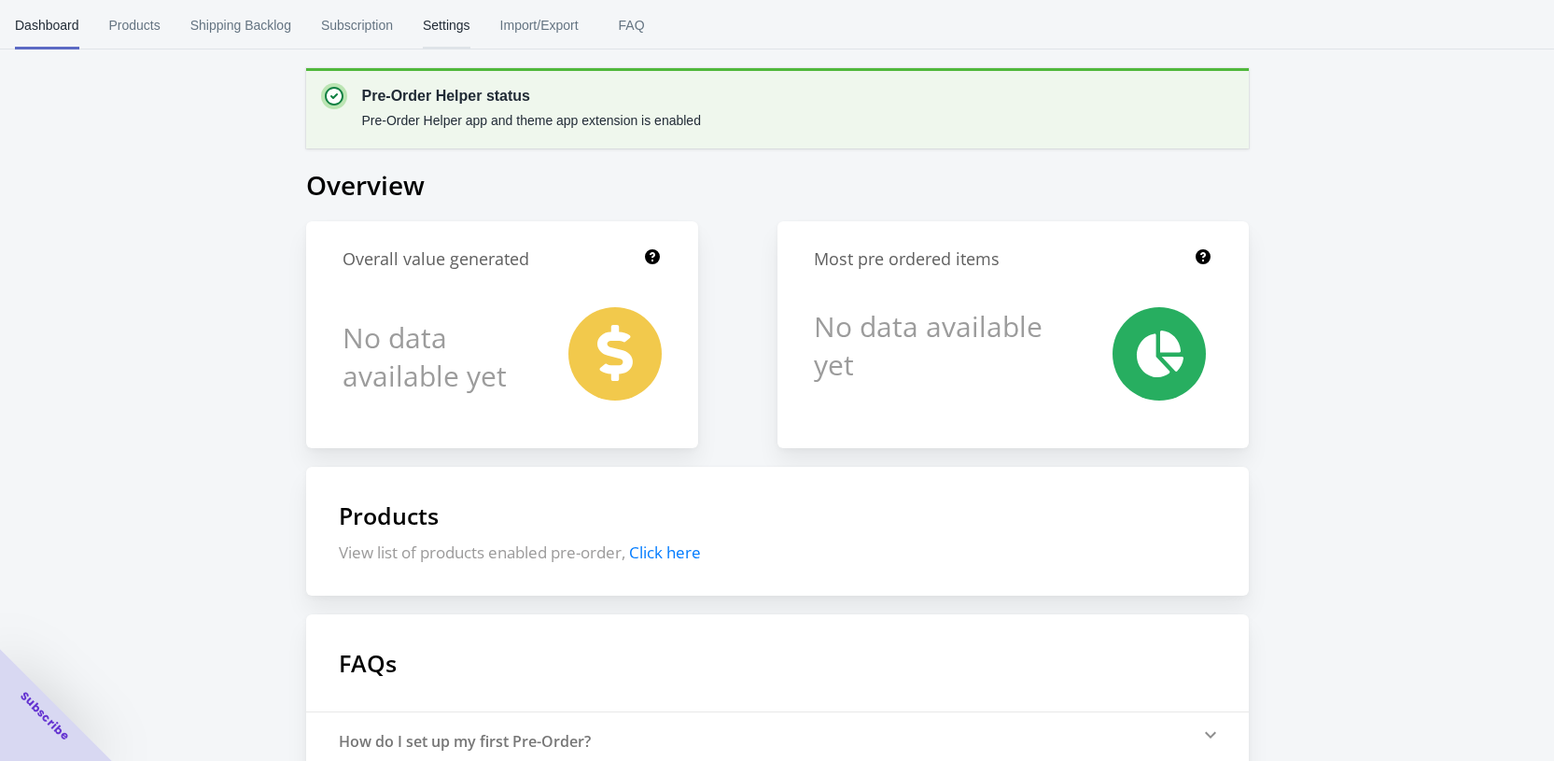
click at [470, 17] on span "Settings" at bounding box center [447, 25] width 48 height 49
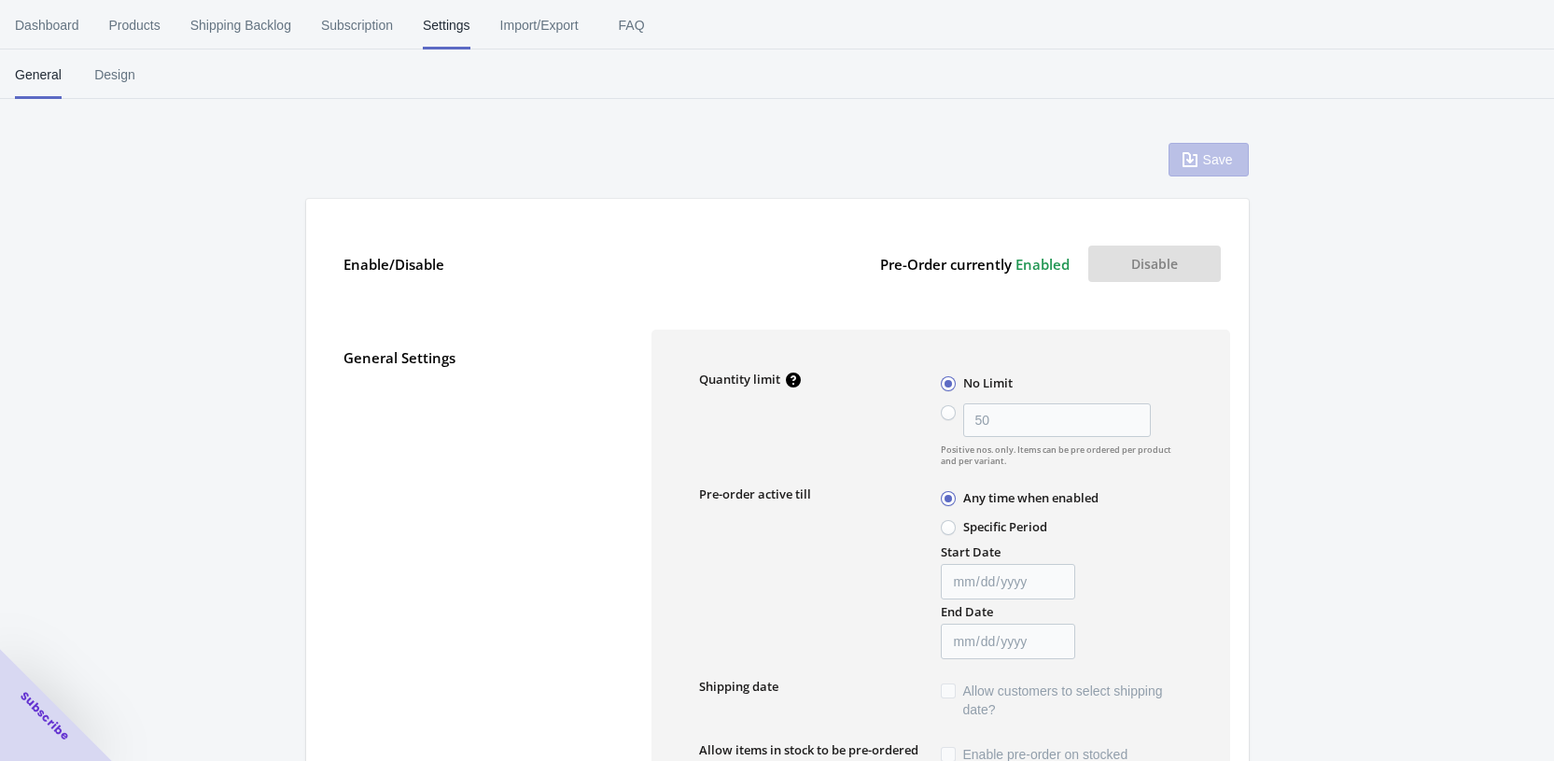
click at [1158, 263] on button "Disable" at bounding box center [1154, 263] width 133 height 36
drag, startPoint x: 353, startPoint y: 155, endPoint x: 364, endPoint y: 140, distance: 18.7
drag, startPoint x: 830, startPoint y: 135, endPoint x: 700, endPoint y: 21, distance: 172.6
